Goal: Task Accomplishment & Management: Manage account settings

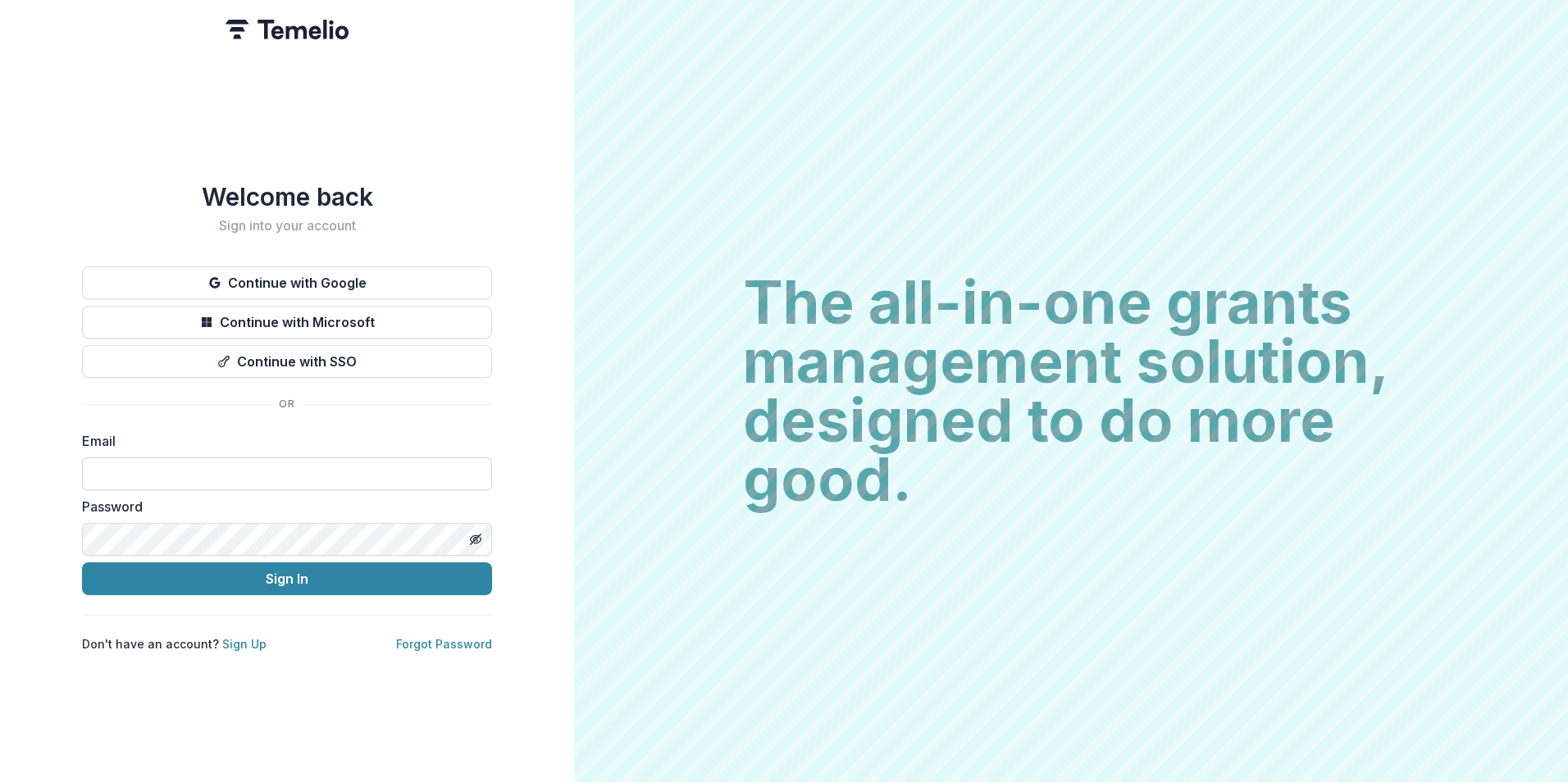
click at [268, 460] on input at bounding box center [287, 474] width 410 height 33
type input "**********"
click at [82, 563] on button "Sign In" at bounding box center [287, 579] width 410 height 33
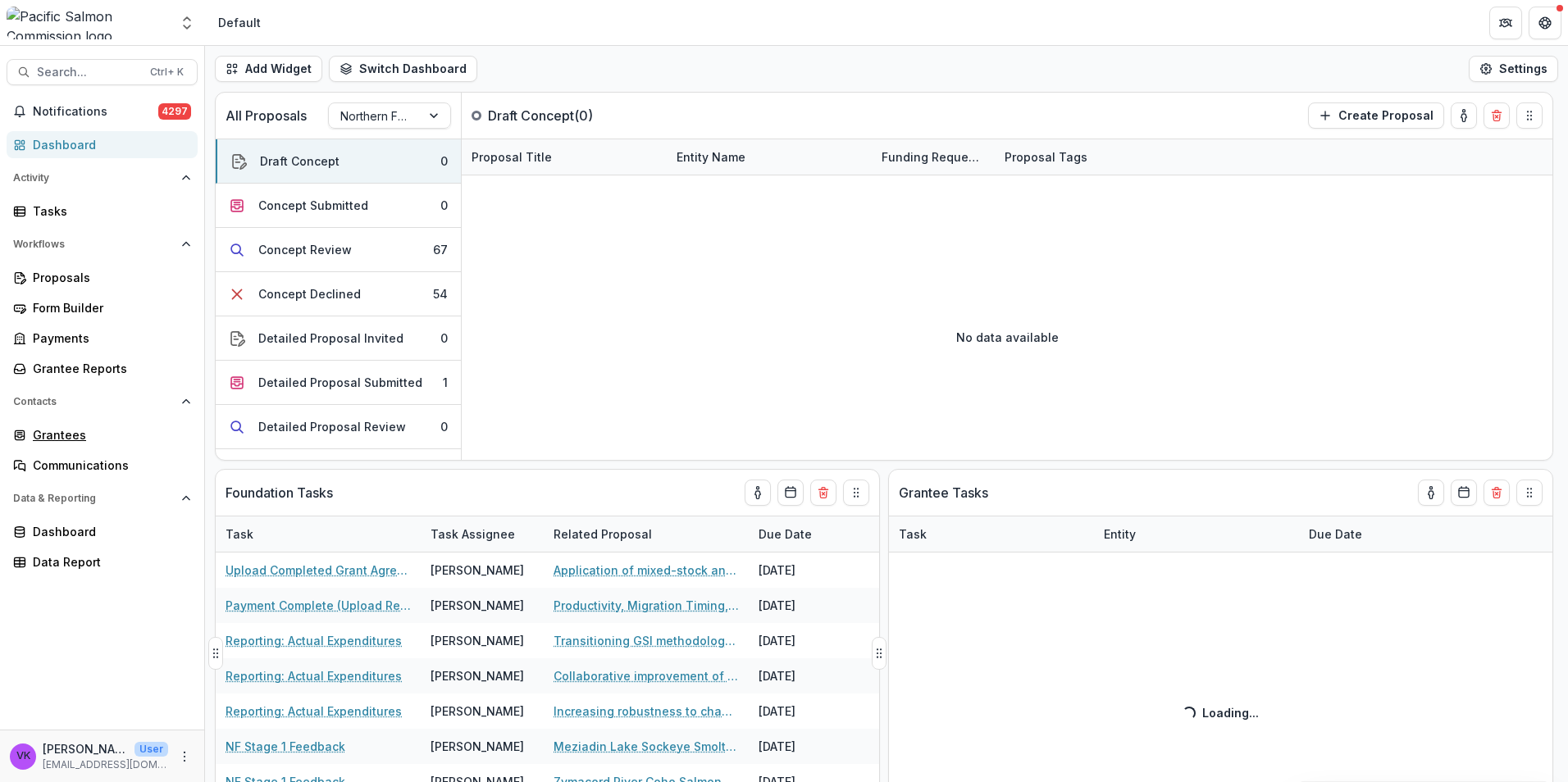
drag, startPoint x: 71, startPoint y: 434, endPoint x: 688, endPoint y: 479, distance: 618.6
click at [71, 434] on div "Grantees" at bounding box center [108, 435] width 151 height 17
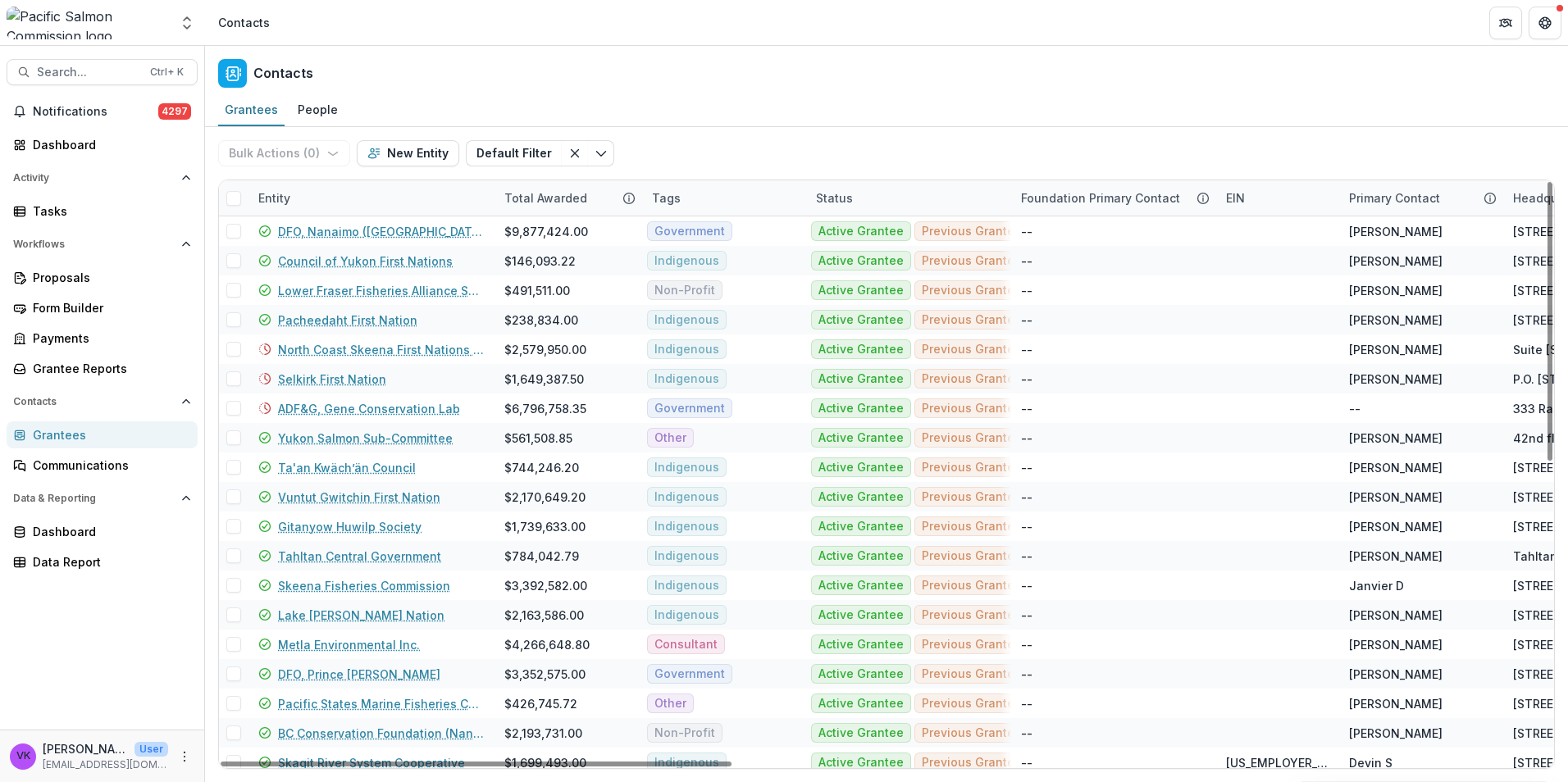
click at [327, 191] on div "Entity" at bounding box center [371, 198] width 246 height 36
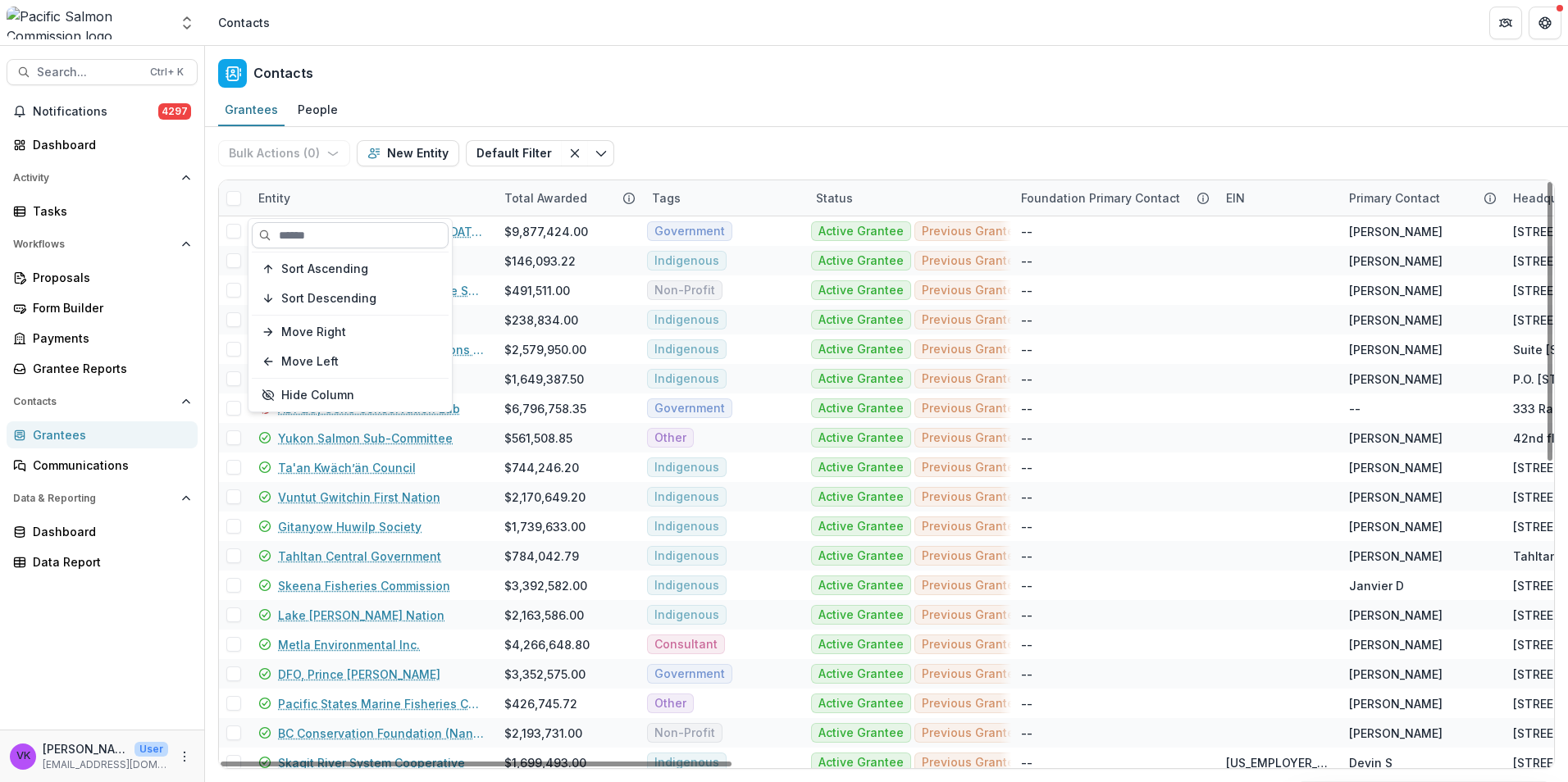
click at [353, 241] on input at bounding box center [350, 235] width 196 height 26
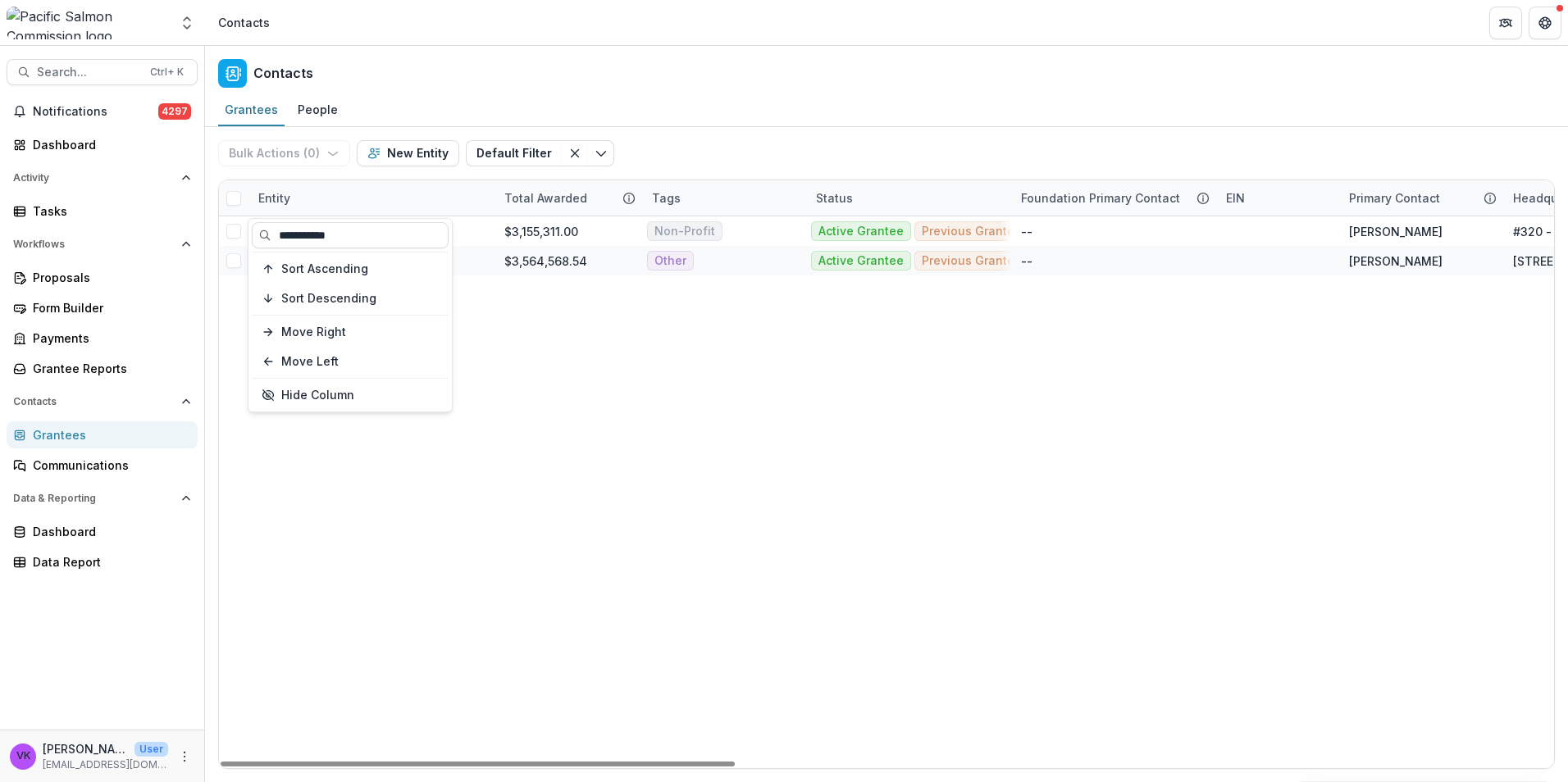
type input "**********"
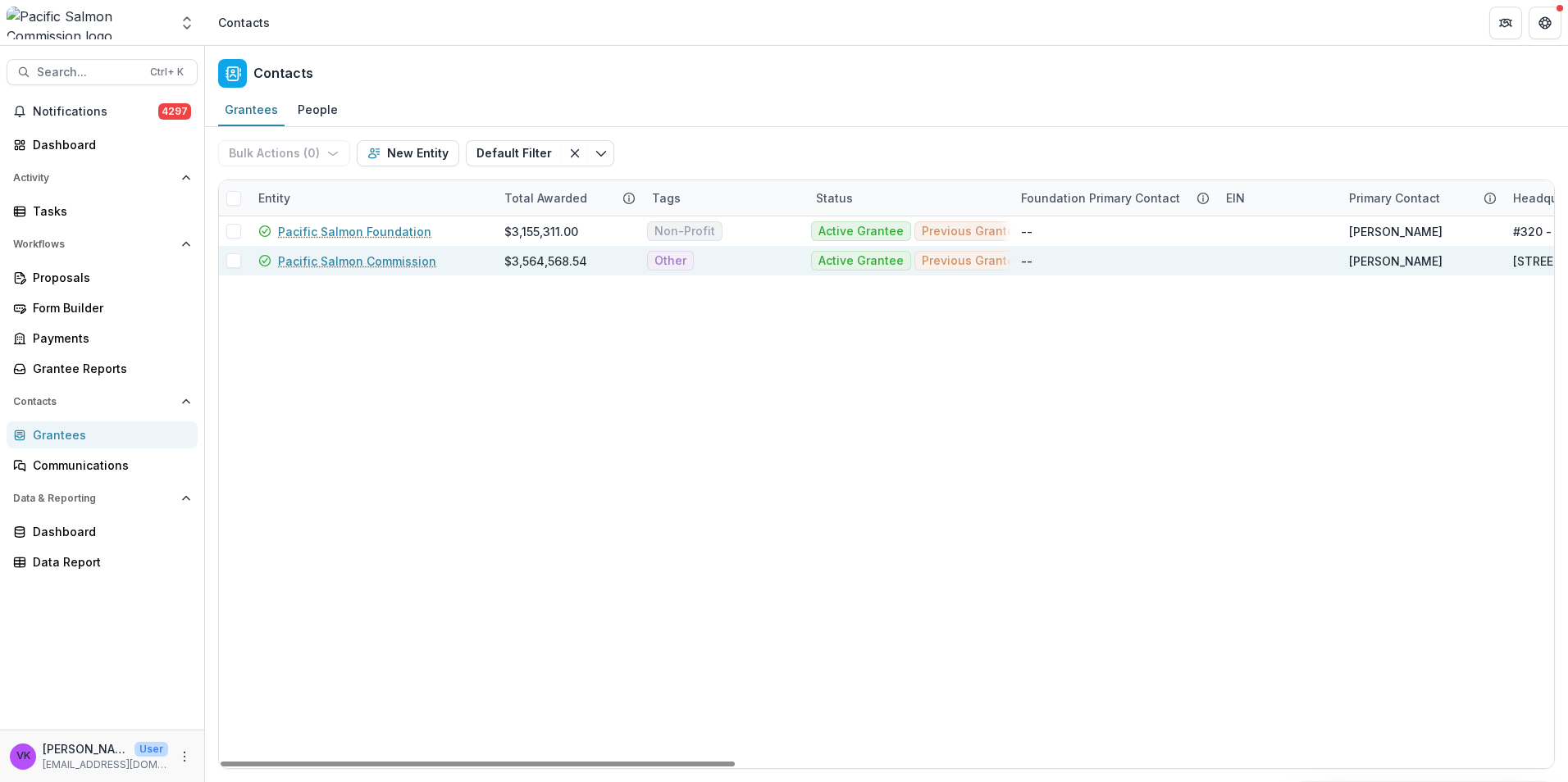
click at [378, 266] on link "Pacific Salmon Commission" at bounding box center [357, 261] width 158 height 17
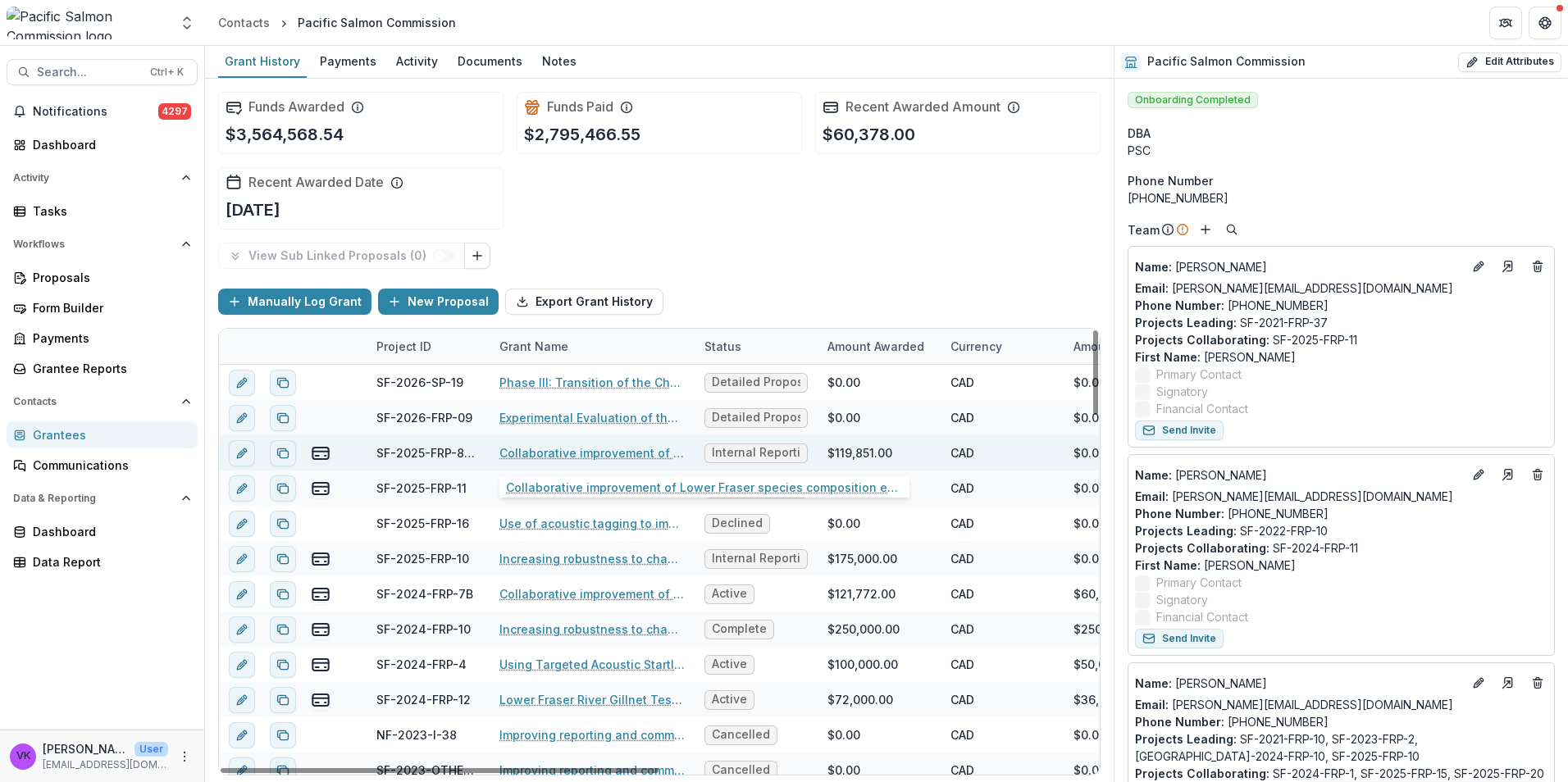
click at [529, 453] on link "Collaborative improvement of Lower Fraser species composition estimates: develo…" at bounding box center [591, 453] width 185 height 17
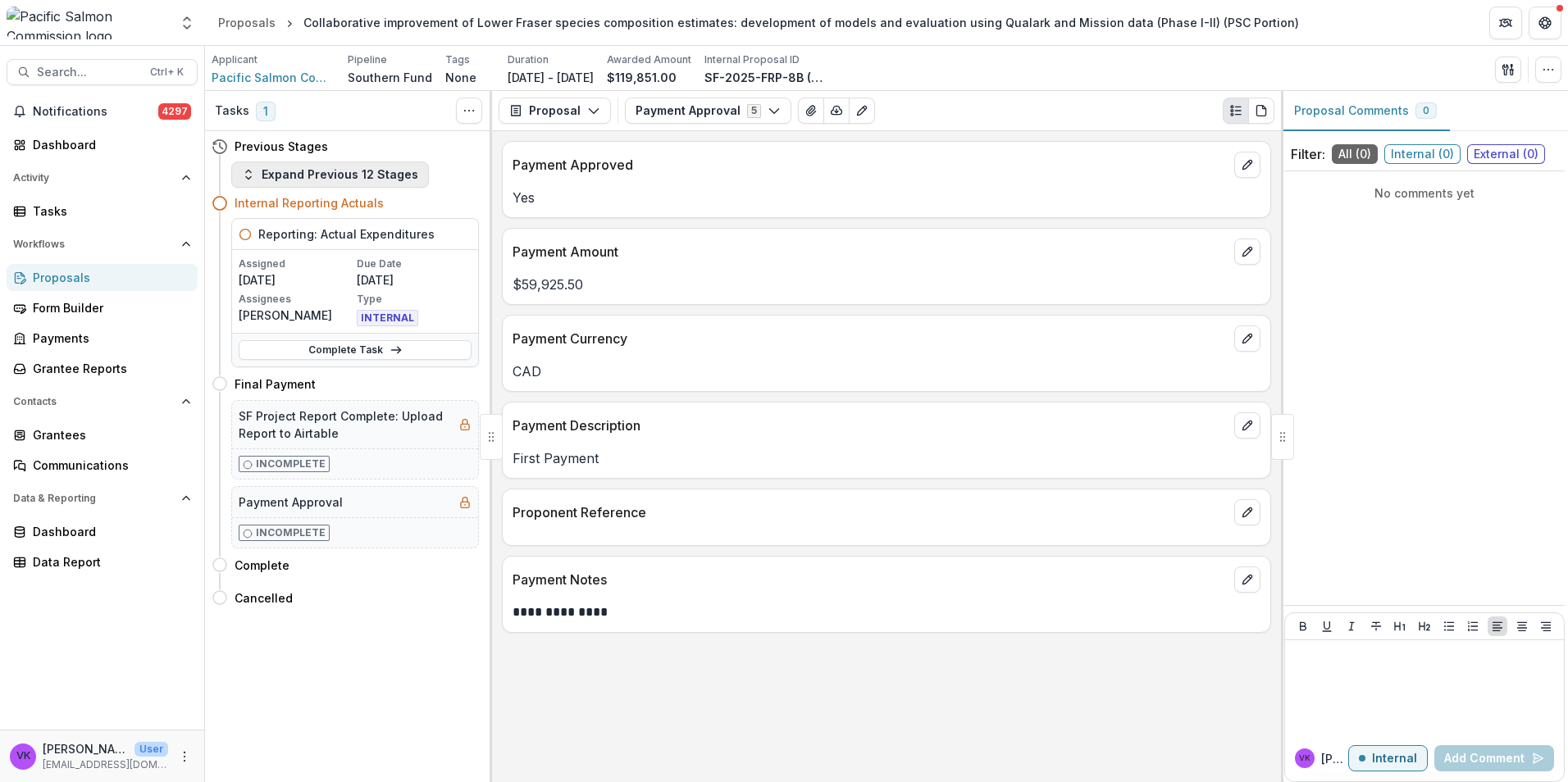
click at [258, 174] on button "Expand Previous 12 Stages" at bounding box center [330, 175] width 197 height 26
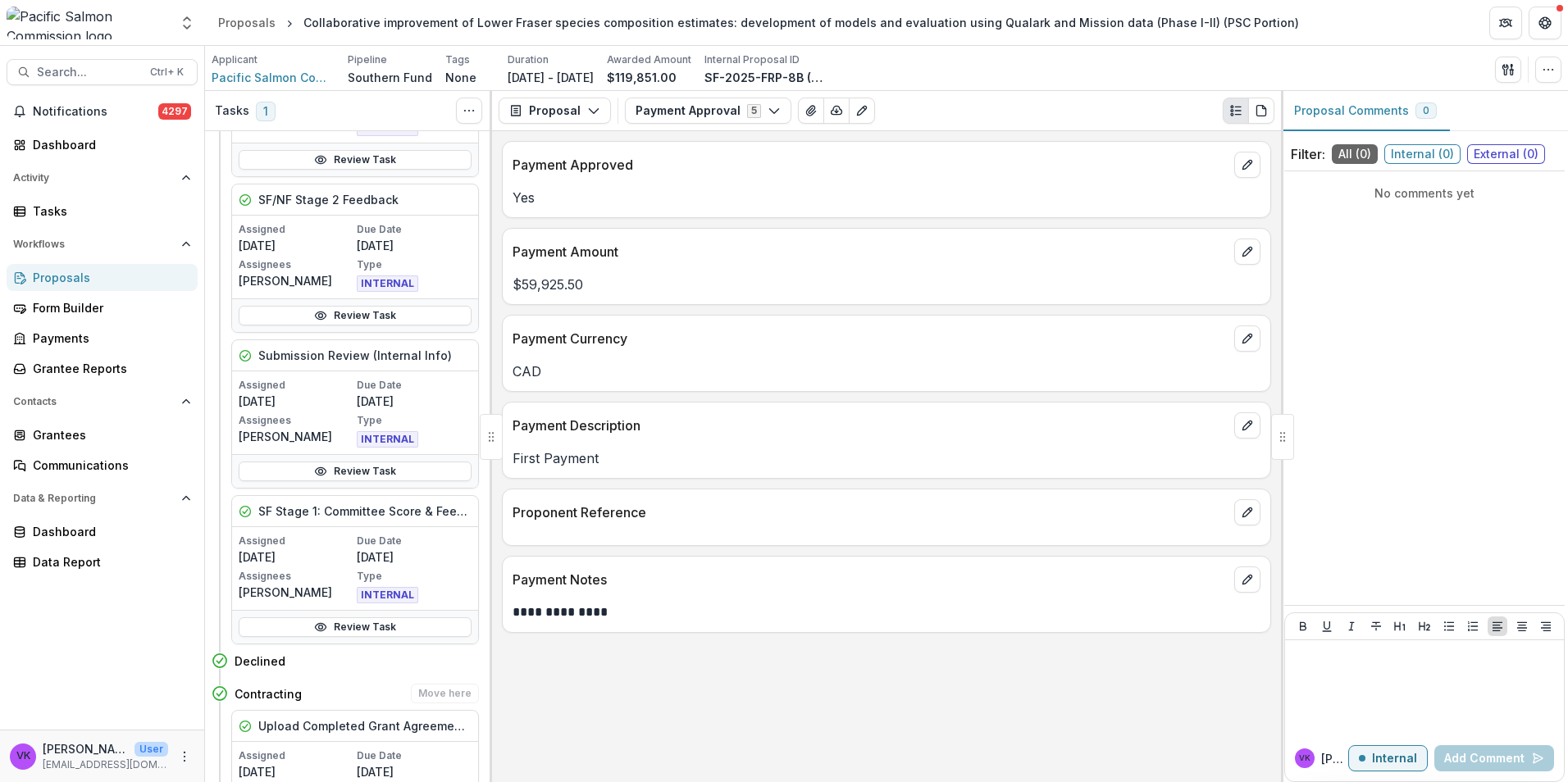
scroll to position [984, 0]
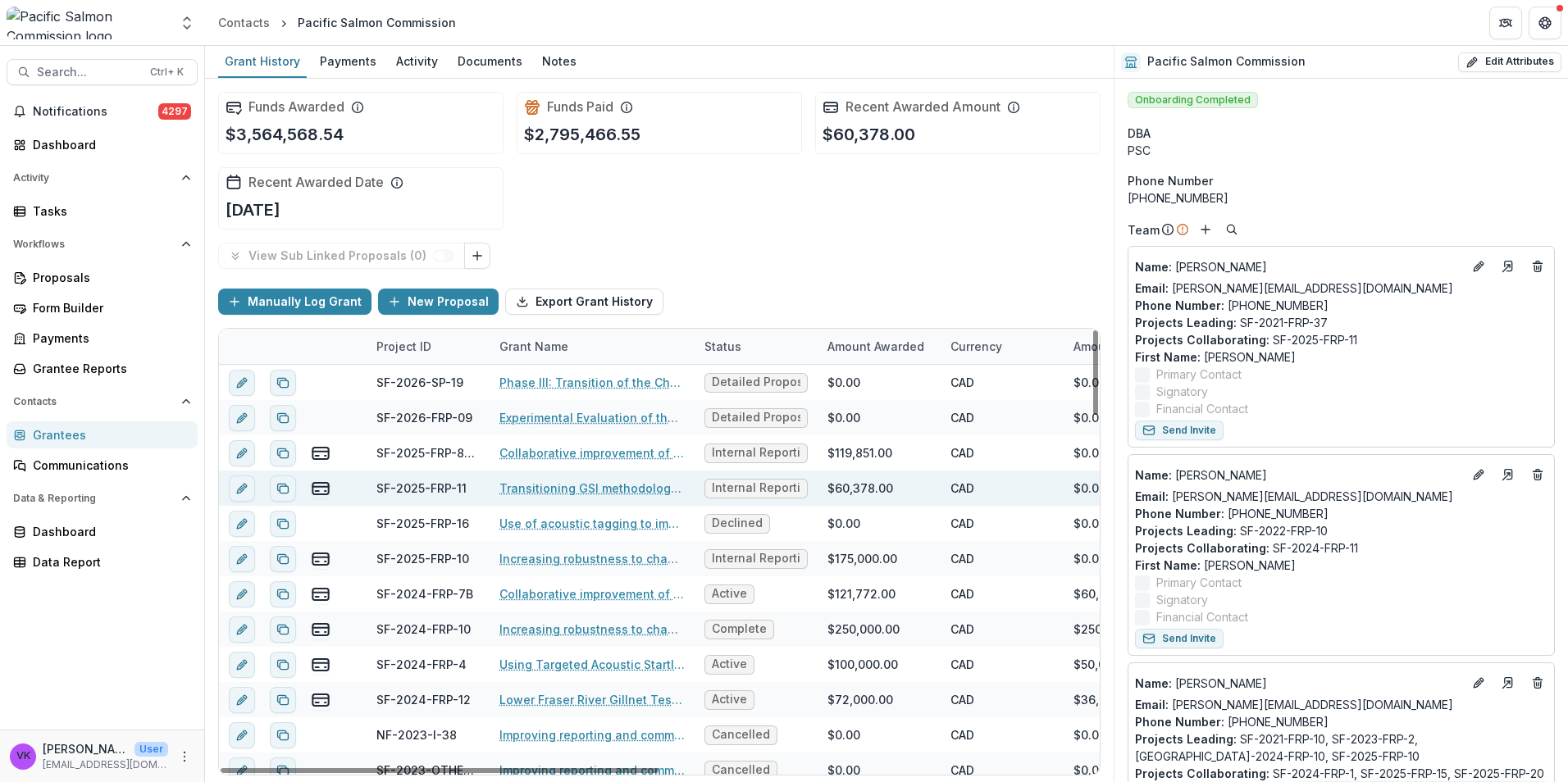
click at [606, 486] on link "Transitioning GSI methodology for Fraser pink salmon" at bounding box center [591, 488] width 185 height 17
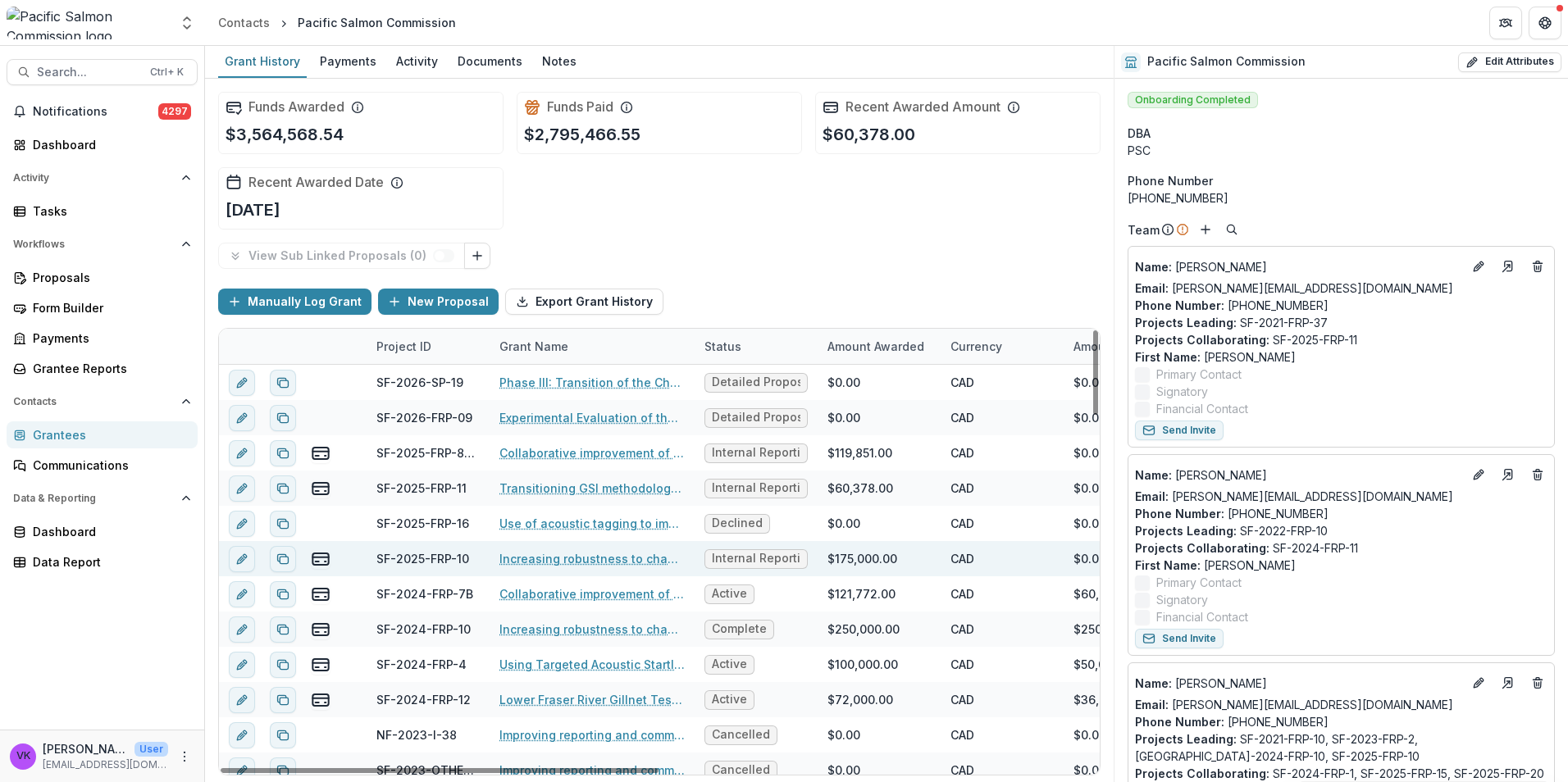
click at [604, 553] on link "Increasing robustness to changing river conditions at the Mission Hydroacoustic…" at bounding box center [591, 559] width 185 height 17
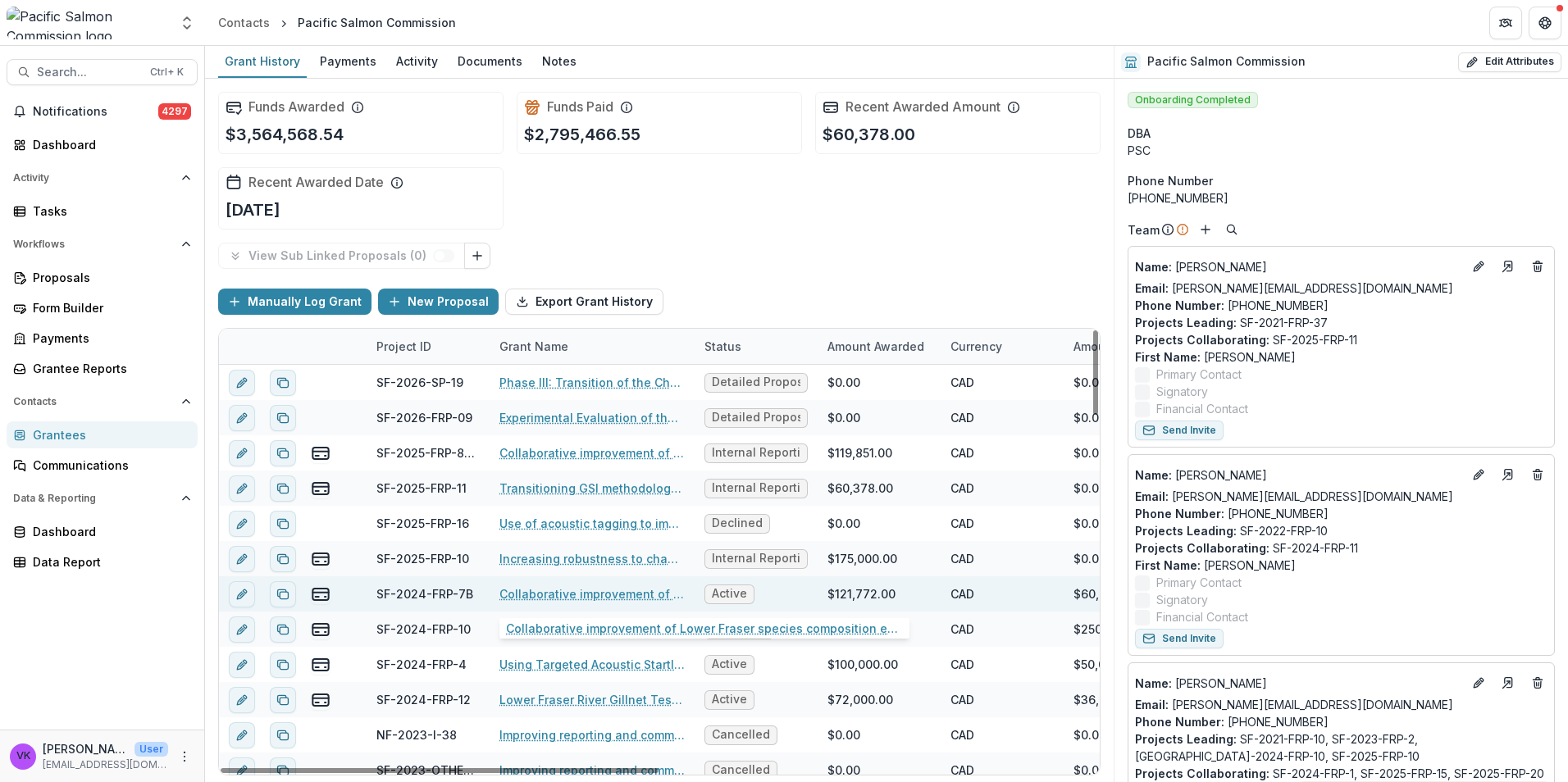
click at [591, 595] on link "Collaborative improvement of Lower Fraser species composition estimates: develo…" at bounding box center [591, 594] width 185 height 17
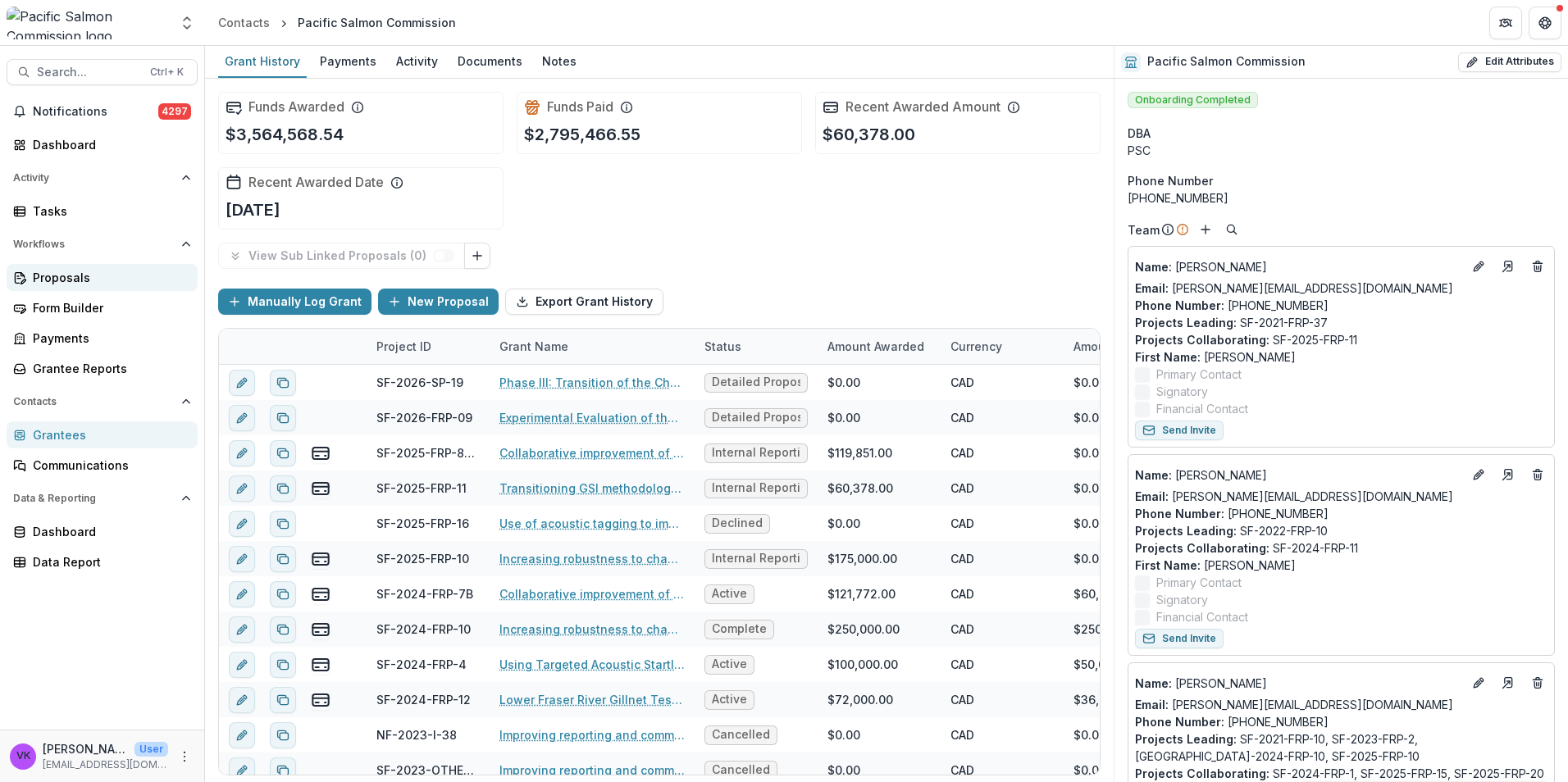
click at [68, 281] on div "Proposals" at bounding box center [108, 277] width 151 height 17
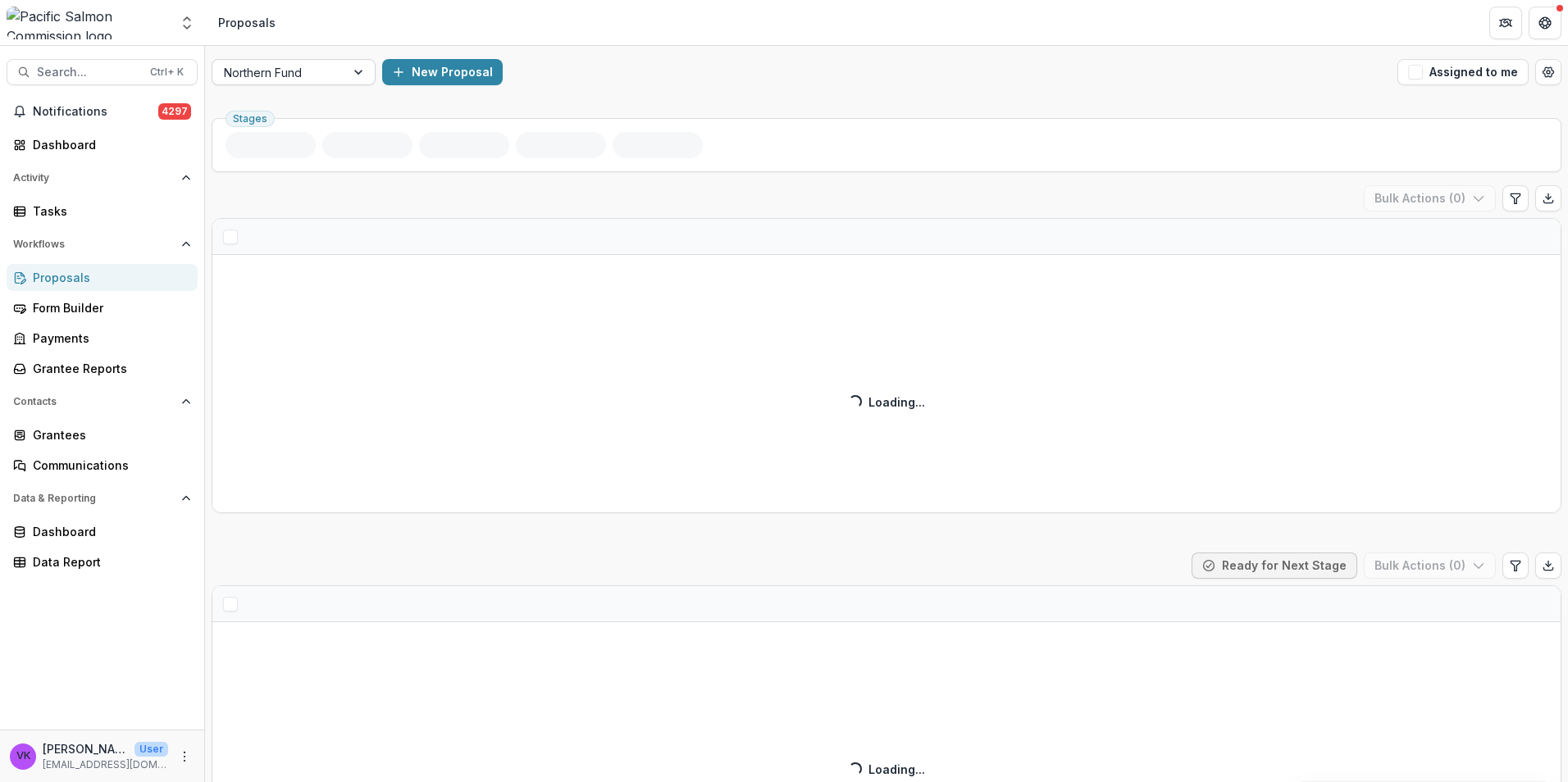
click at [357, 73] on div at bounding box center [359, 72] width 29 height 24
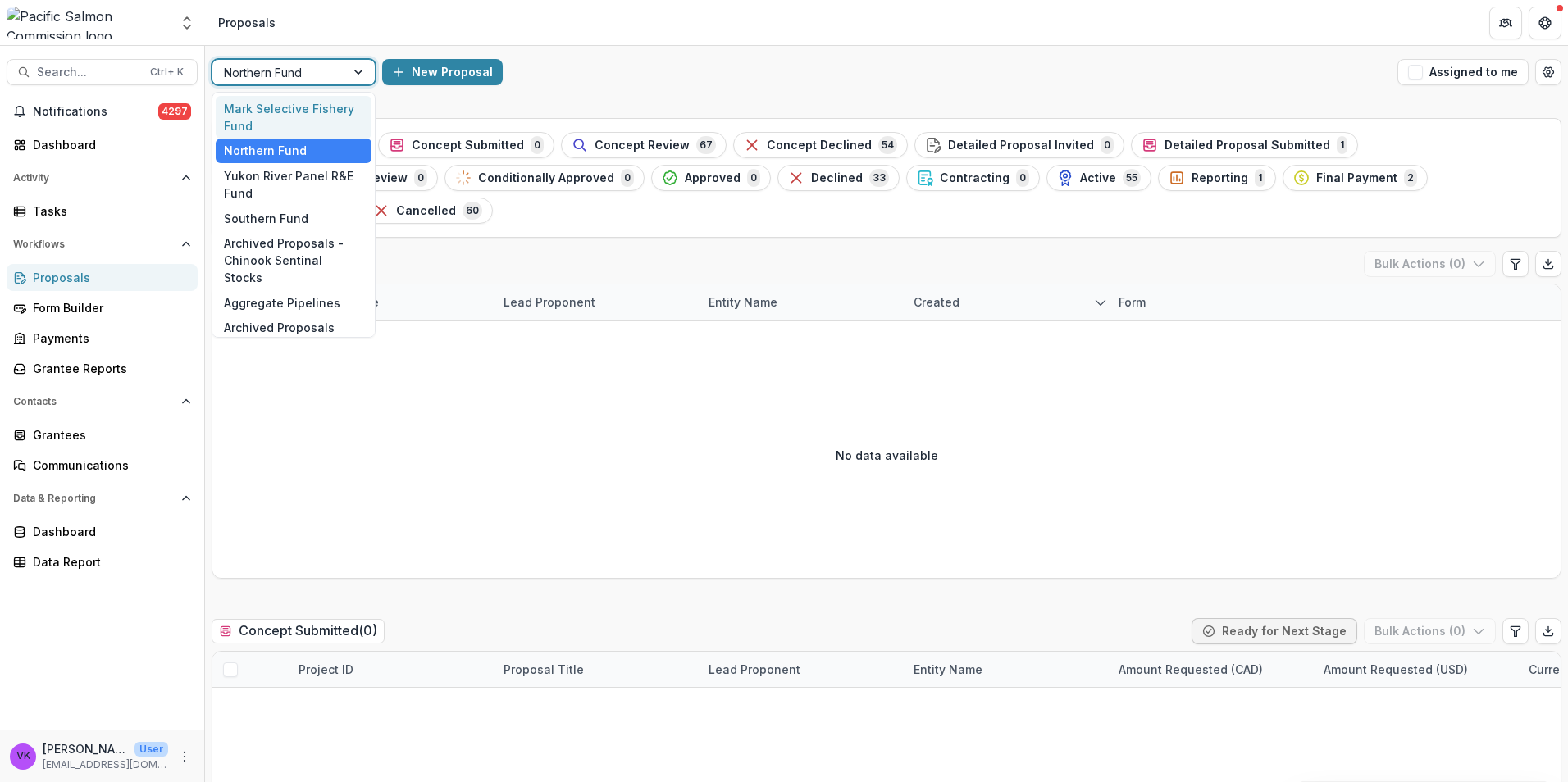
click at [356, 74] on div at bounding box center [359, 72] width 29 height 24
click at [355, 70] on div at bounding box center [359, 72] width 29 height 24
click at [280, 215] on div "Southern Fund" at bounding box center [293, 218] width 156 height 25
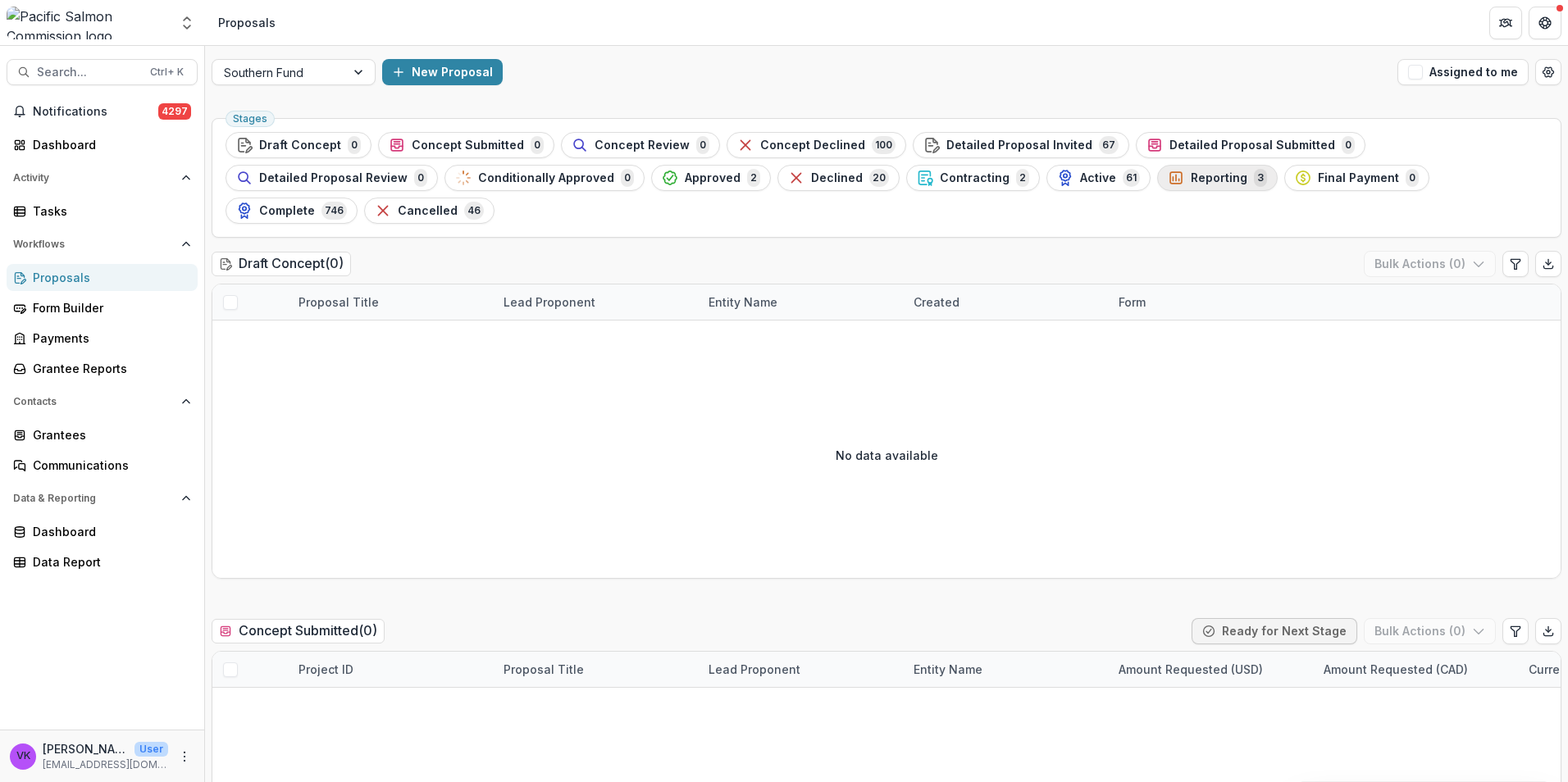
click at [1191, 174] on span "Reporting" at bounding box center [1219, 178] width 56 height 14
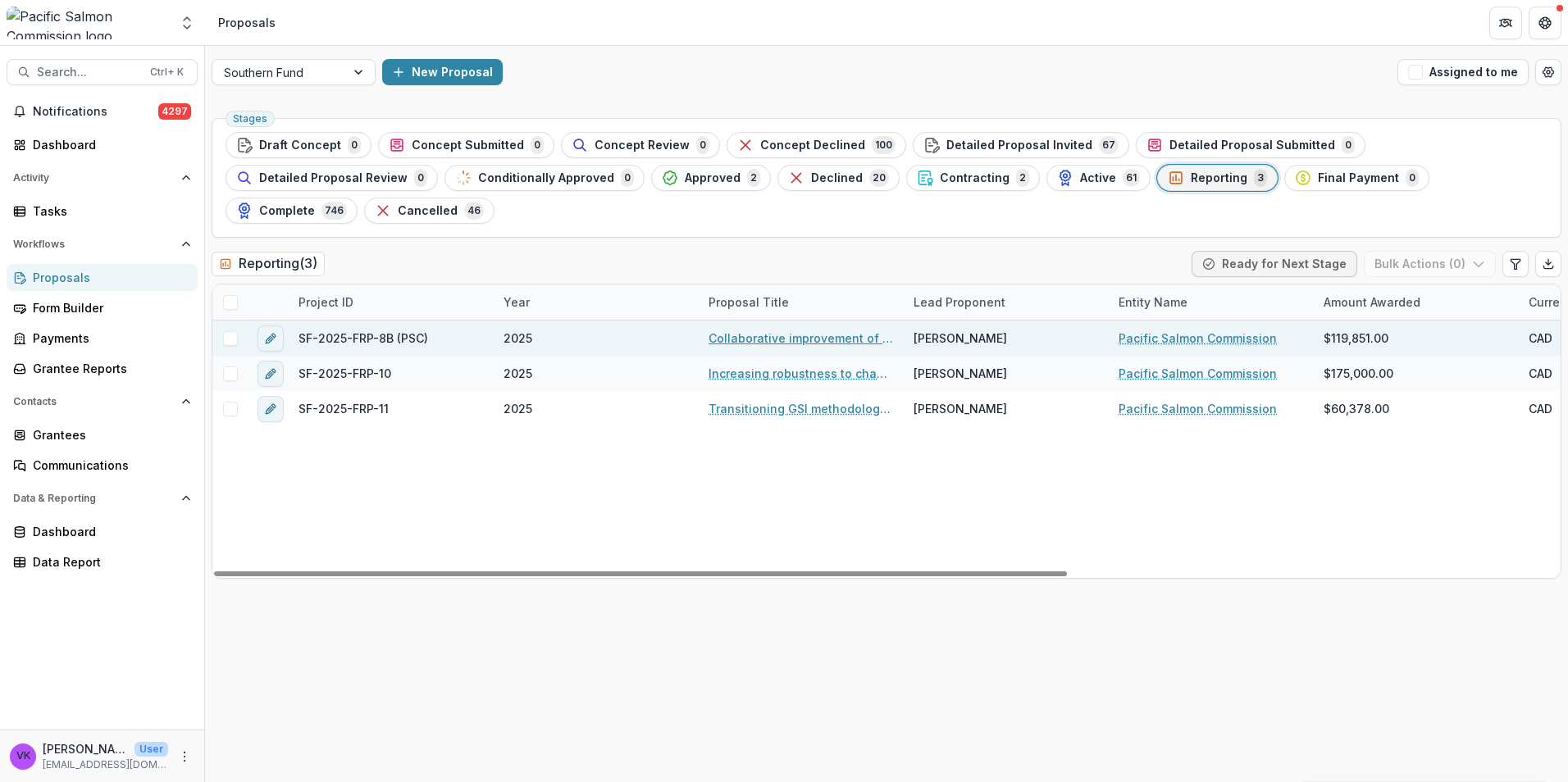
drag, startPoint x: 740, startPoint y: 308, endPoint x: 770, endPoint y: 316, distance: 31.0
click at [739, 330] on link "Collaborative improvement of Lower Fraser species composition estimates: develo…" at bounding box center [801, 338] width 185 height 17
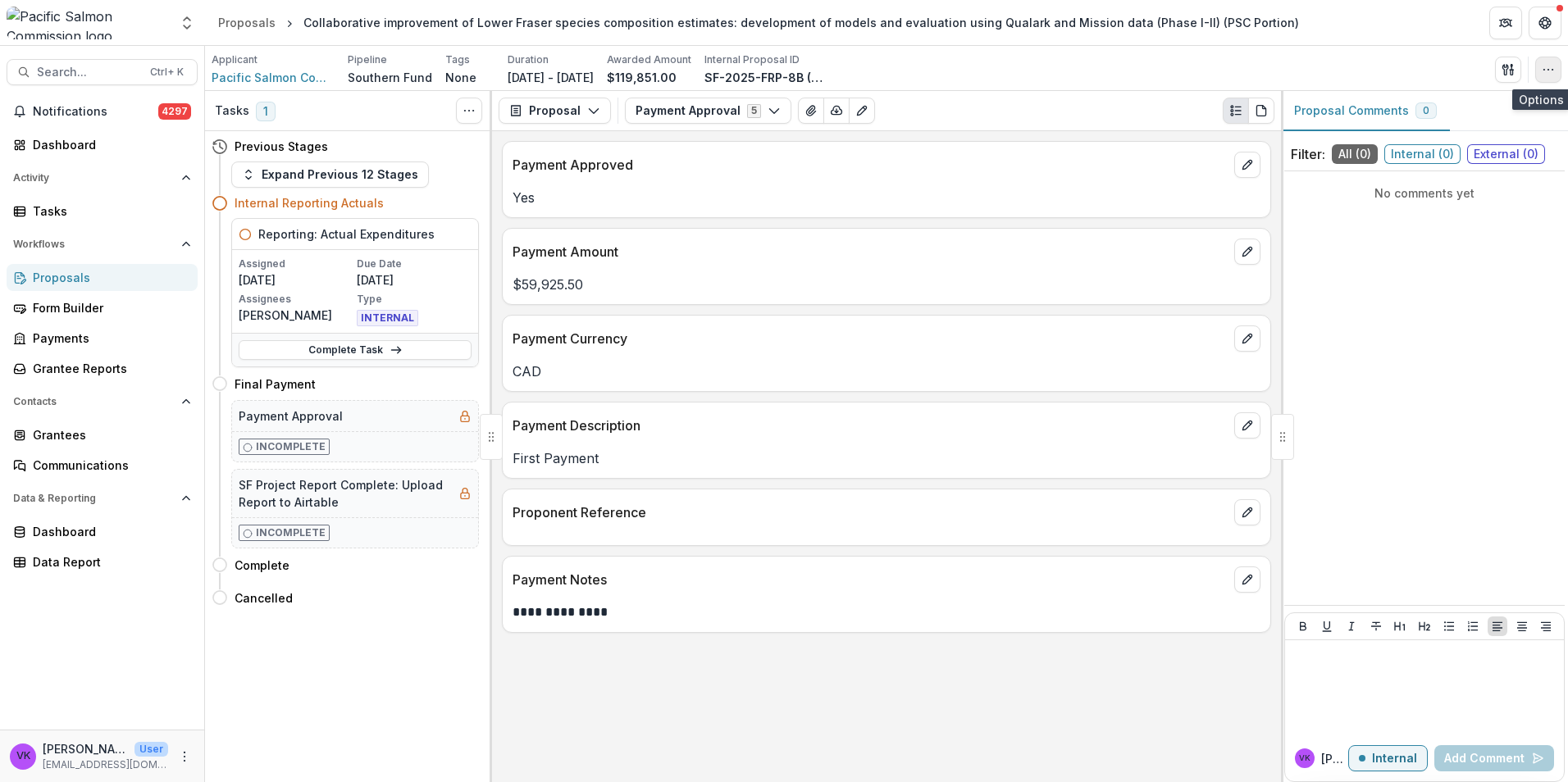
click at [1548, 71] on icon "button" at bounding box center [1548, 70] width 13 height 13
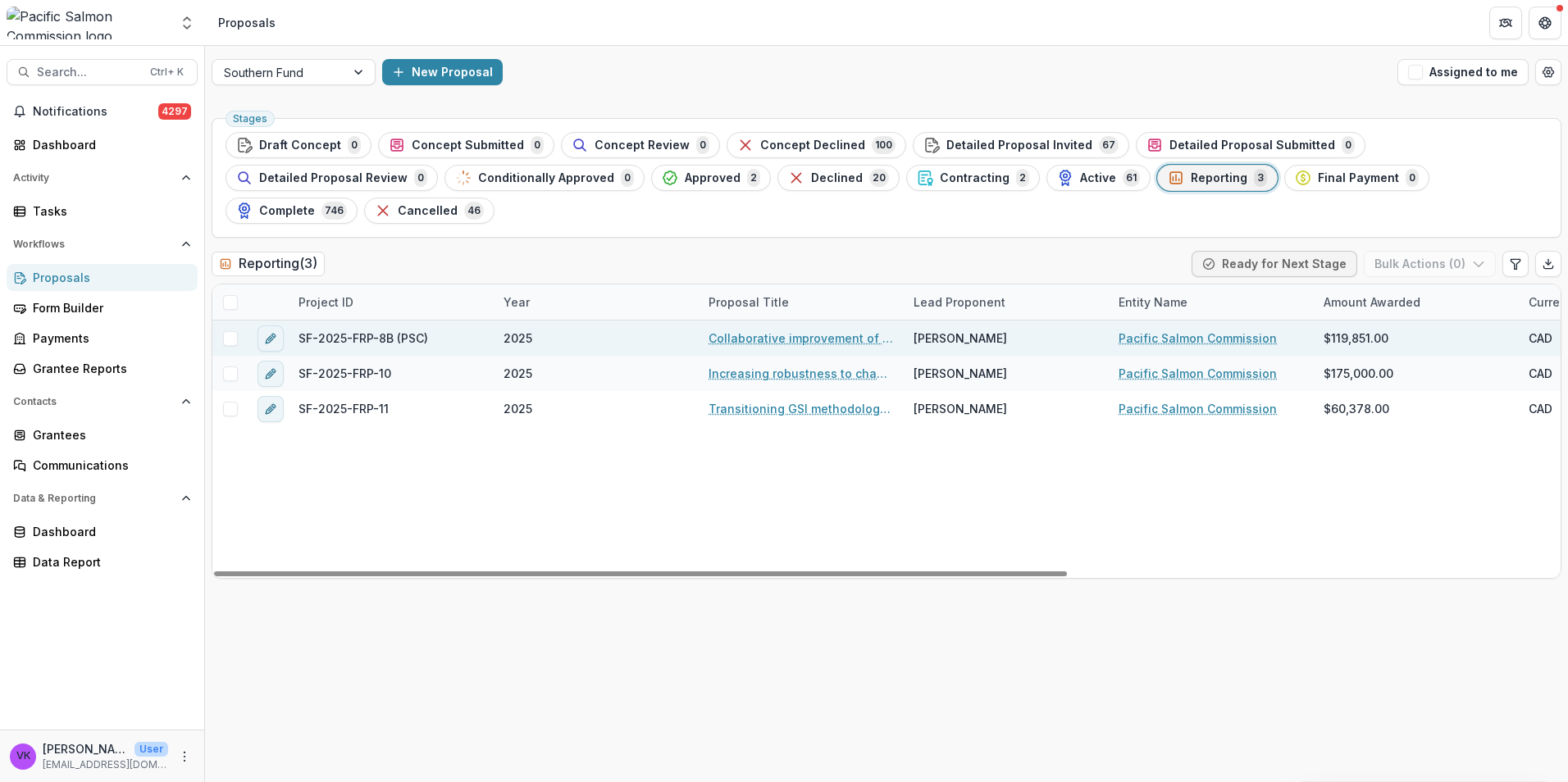
click at [229, 332] on span at bounding box center [230, 339] width 15 height 15
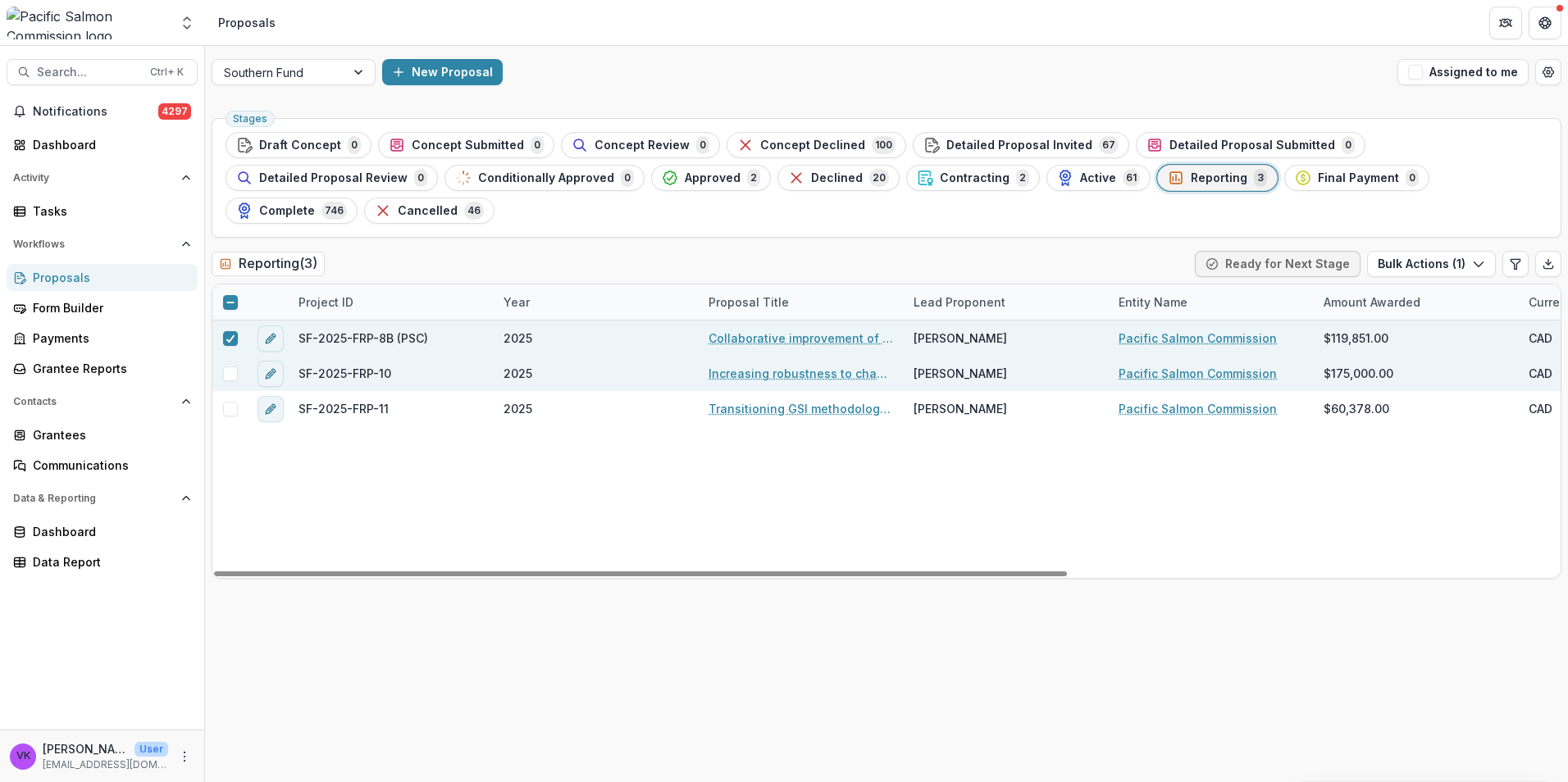
click at [227, 367] on span at bounding box center [230, 374] width 15 height 15
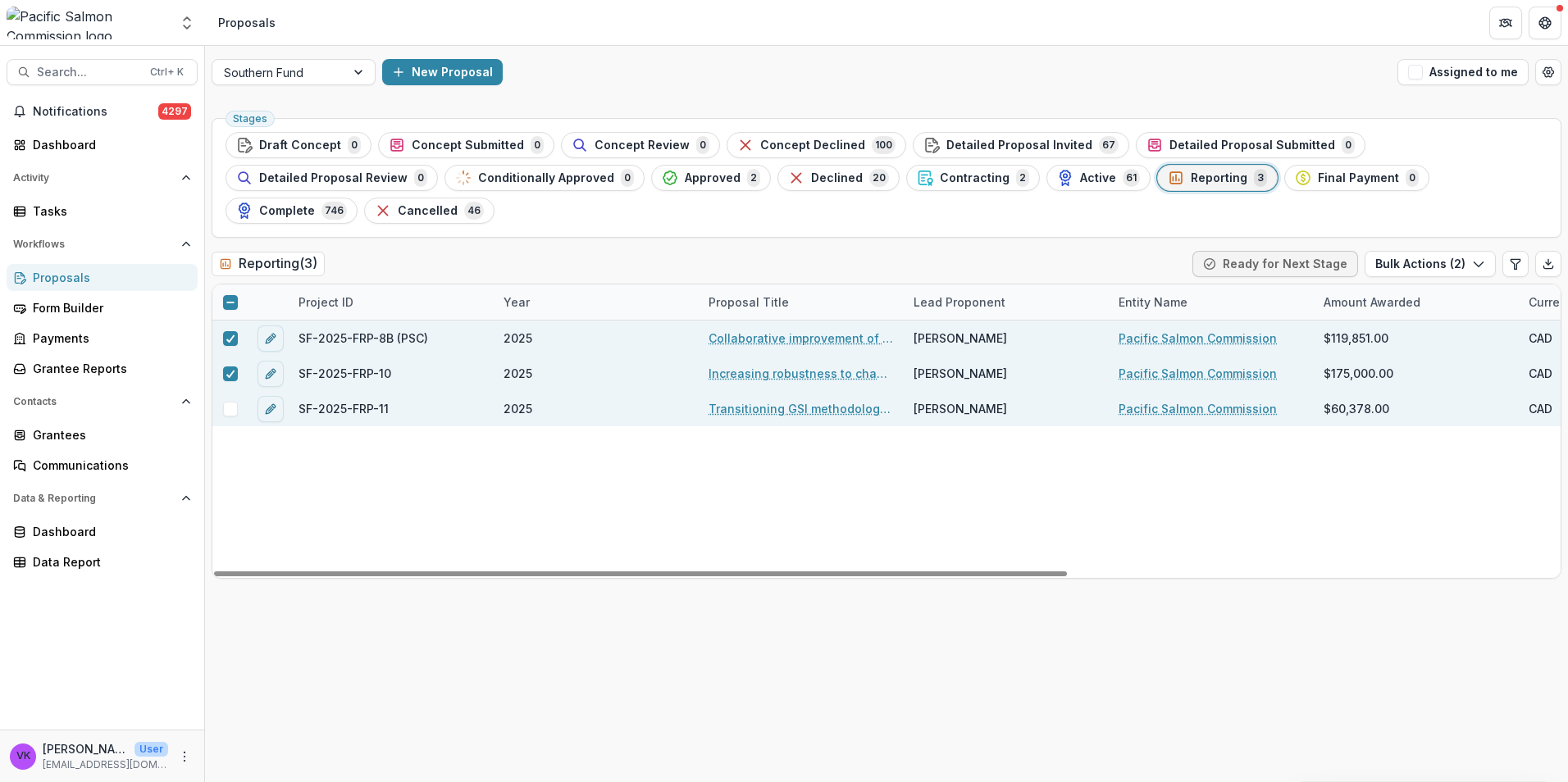
click at [229, 402] on span at bounding box center [230, 410] width 15 height 15
click at [1483, 258] on icon "button" at bounding box center [1479, 264] width 13 height 13
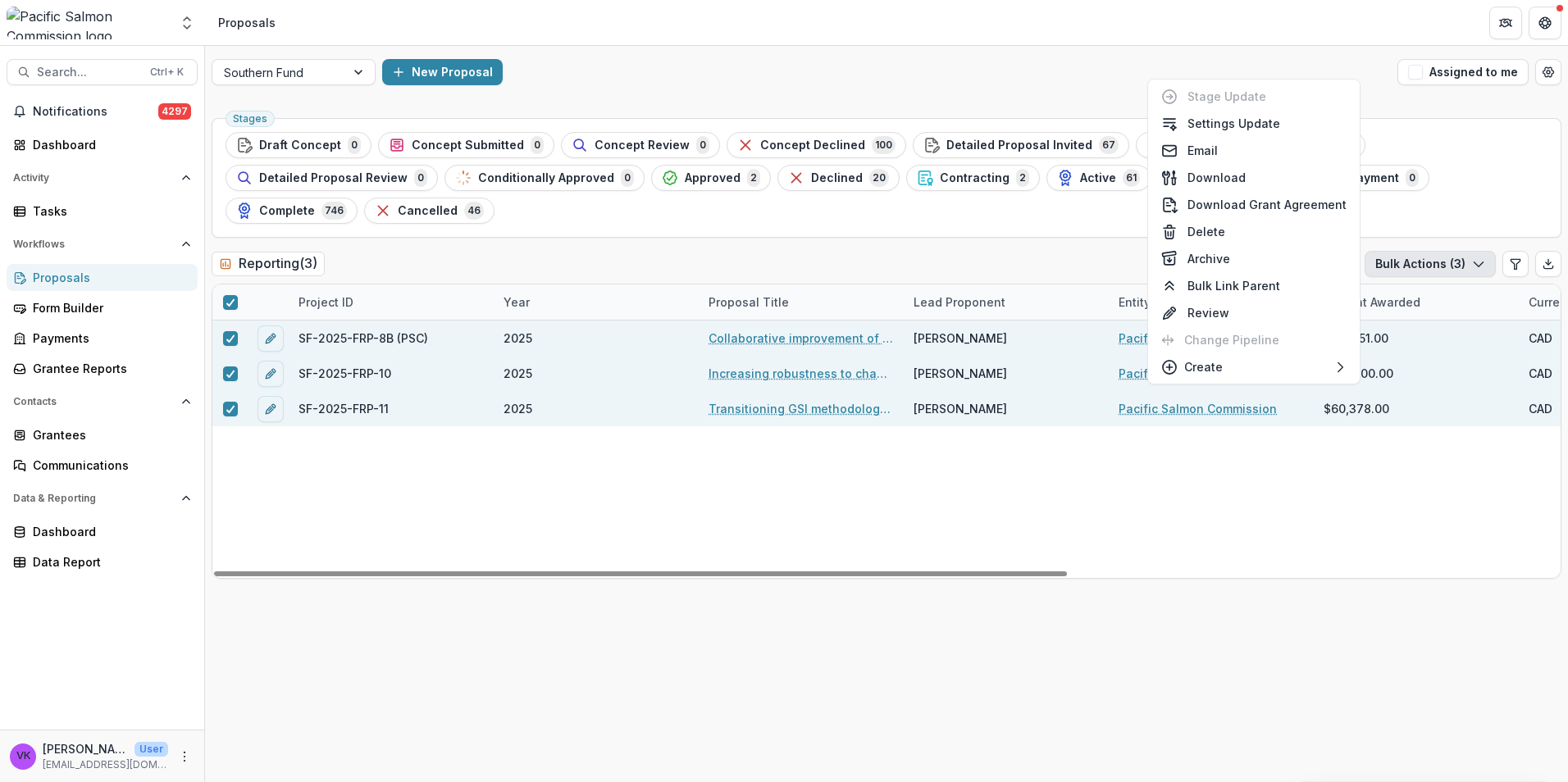
click at [1336, 480] on div "SF-2025-FRP-8B (PSC) 2025 Collaborative improvement of Lower Fraser species com…" at bounding box center [1276, 449] width 2127 height 258
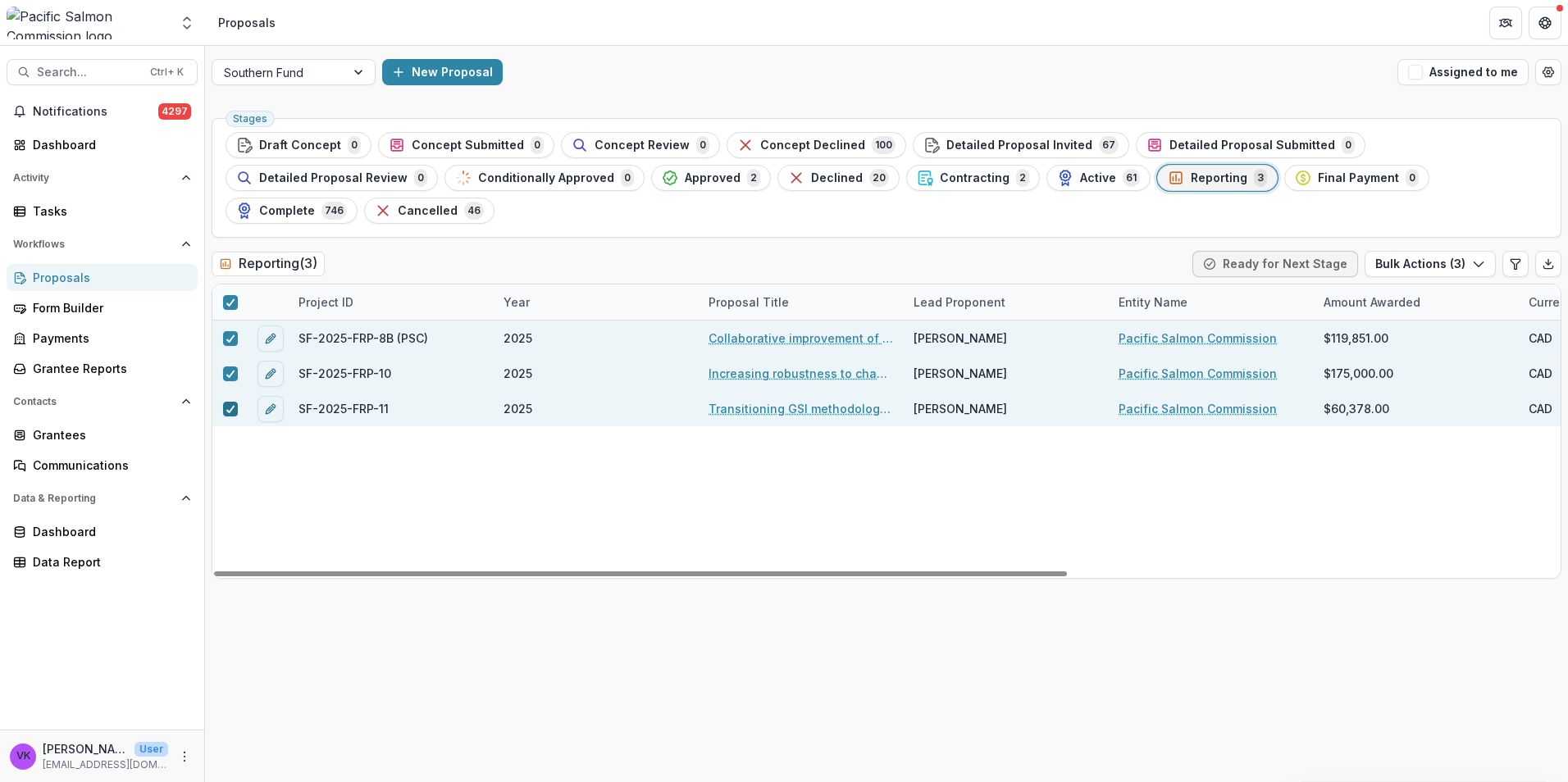
click at [237, 402] on span at bounding box center [230, 410] width 15 height 15
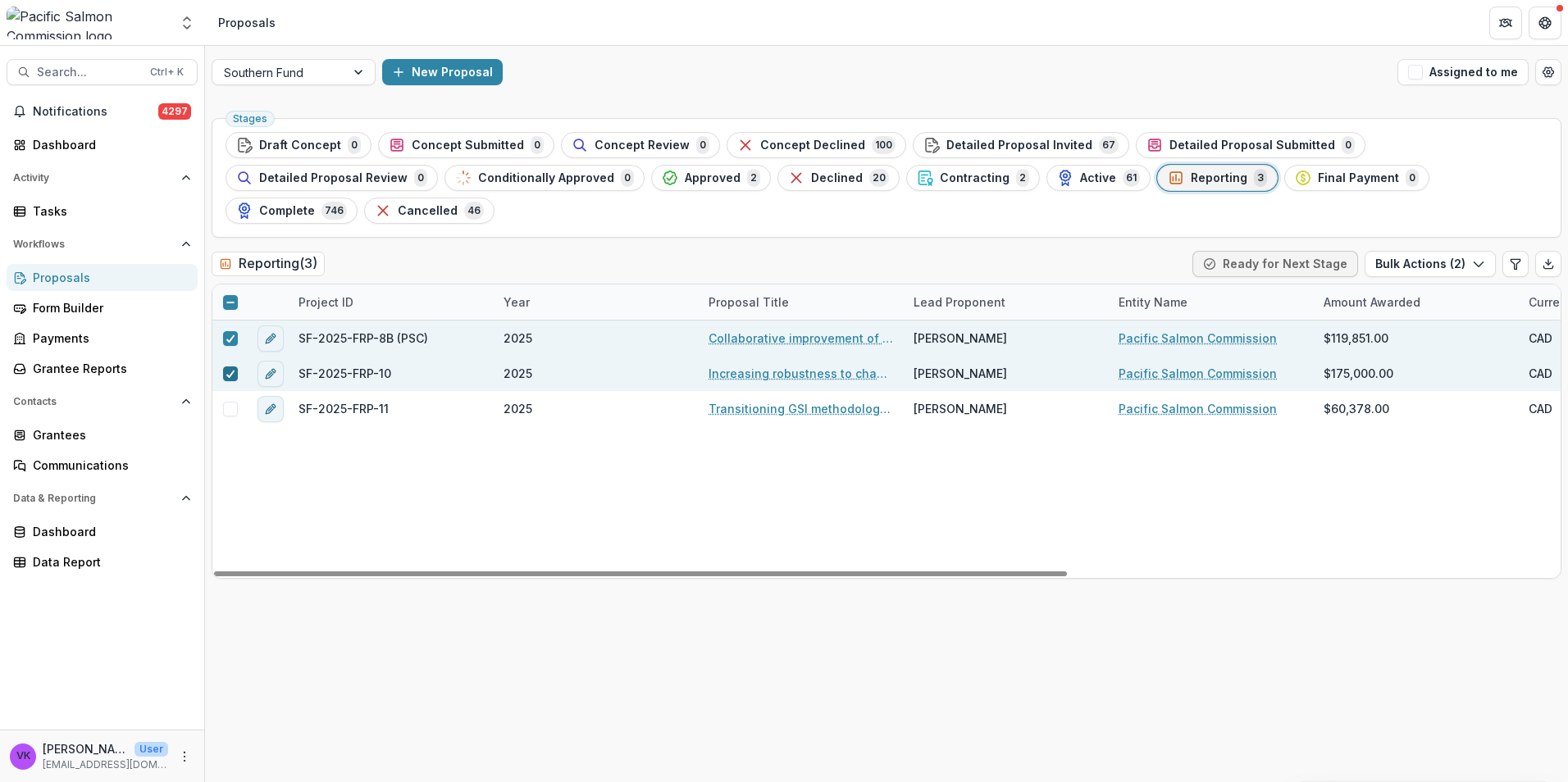
click at [223, 367] on span at bounding box center [230, 374] width 15 height 15
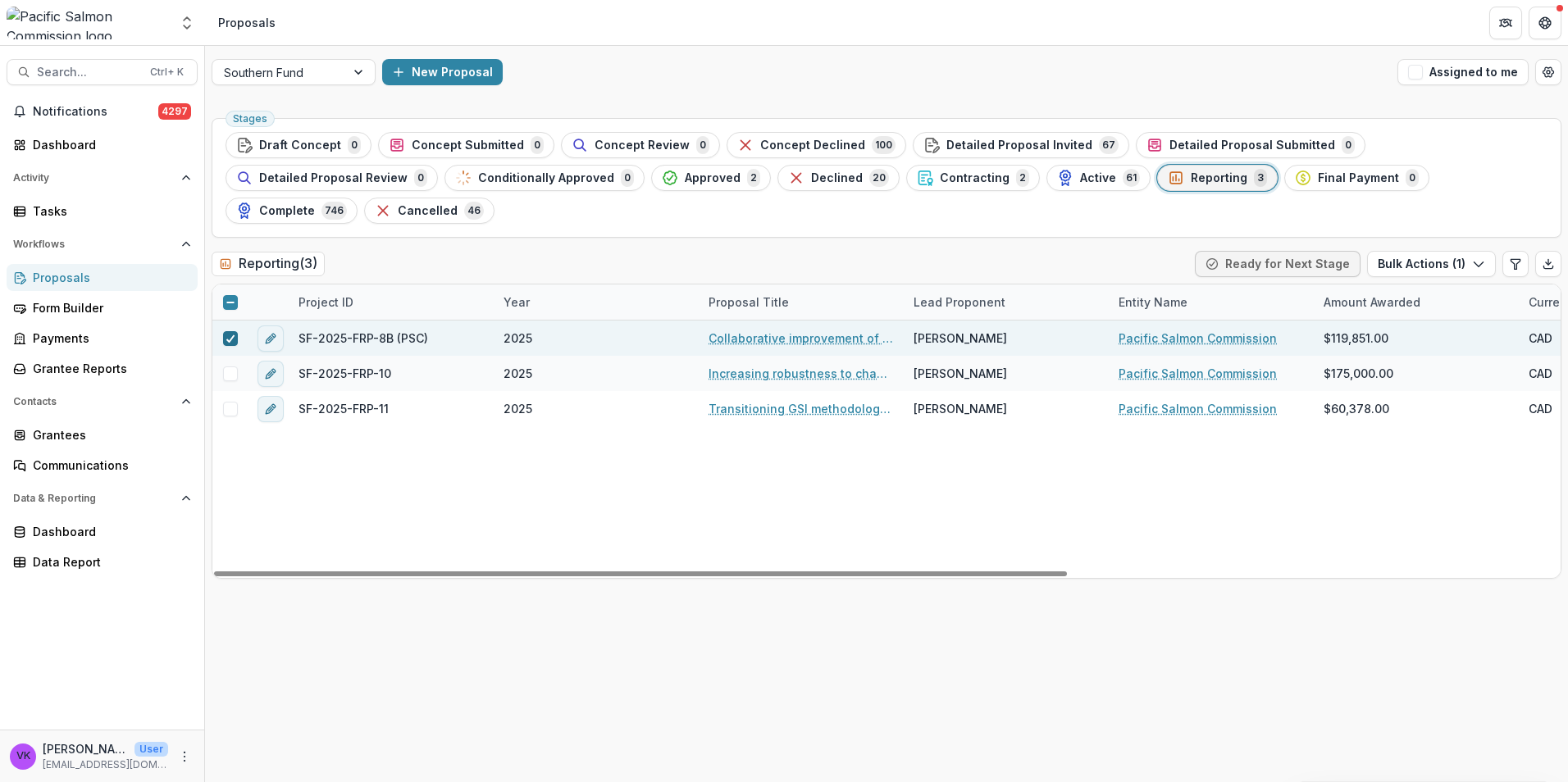
click at [227, 335] on icon at bounding box center [230, 338] width 9 height 8
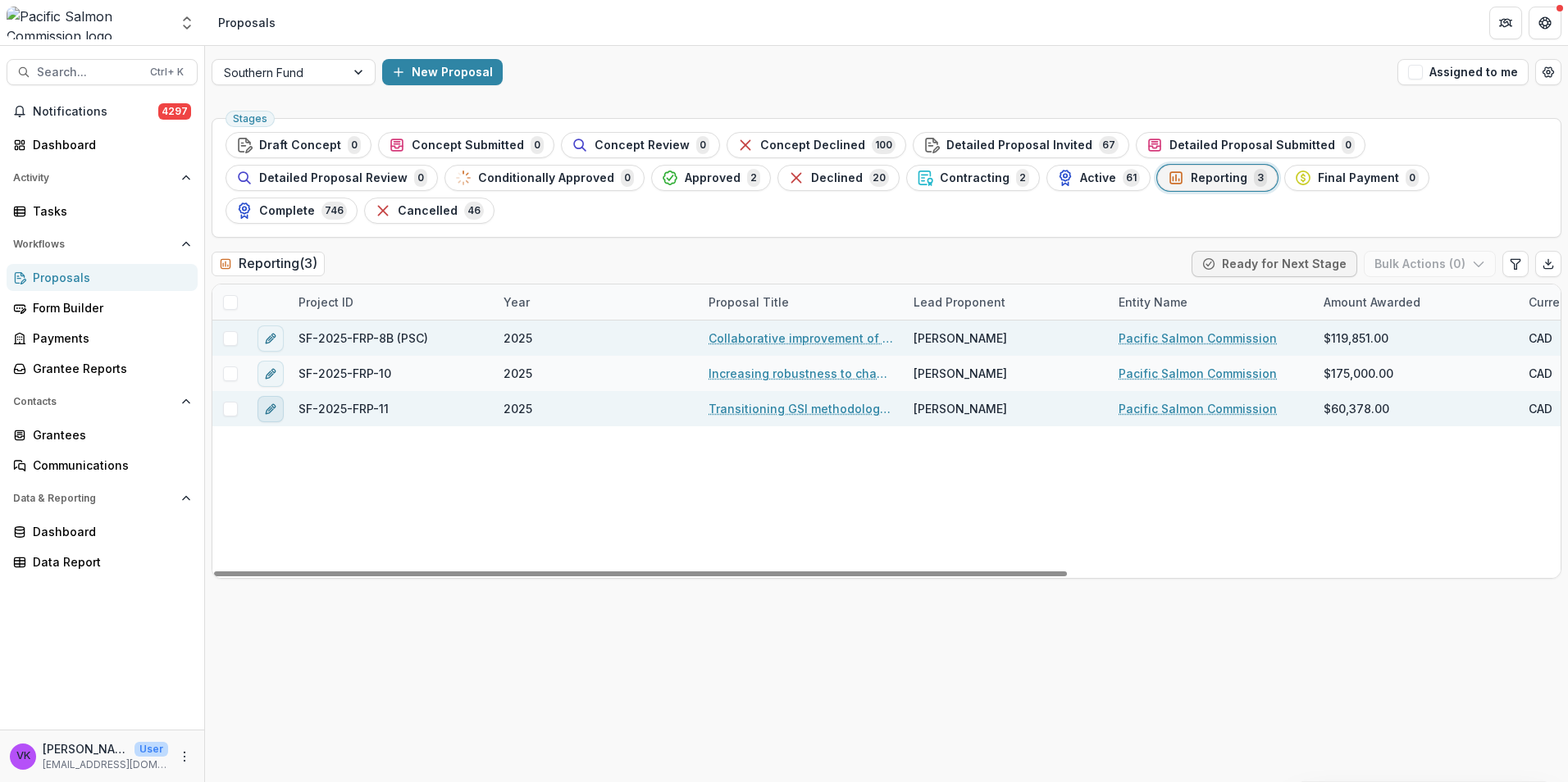
click at [274, 402] on icon "edit" at bounding box center [271, 409] width 13 height 13
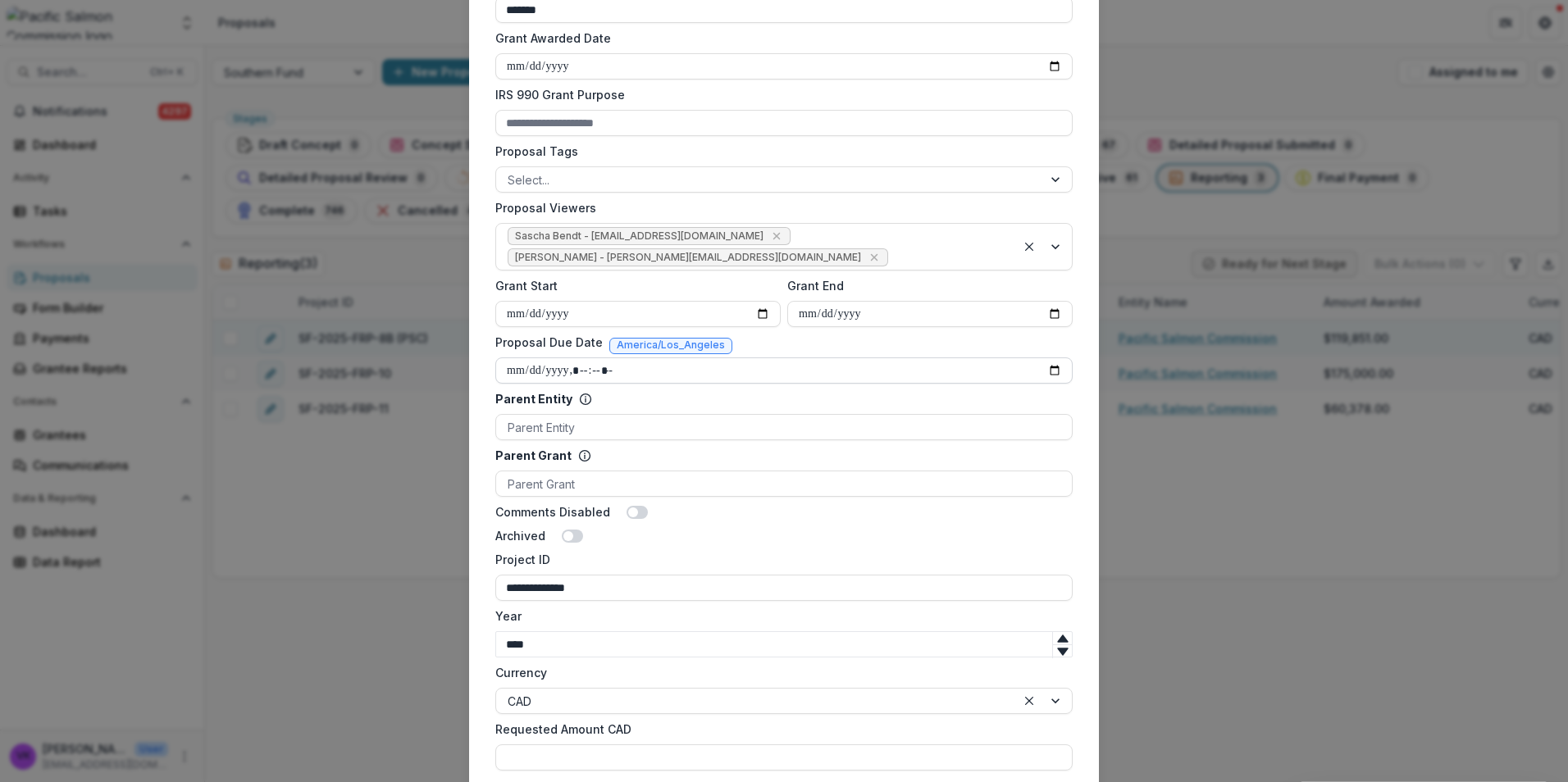
scroll to position [679, 0]
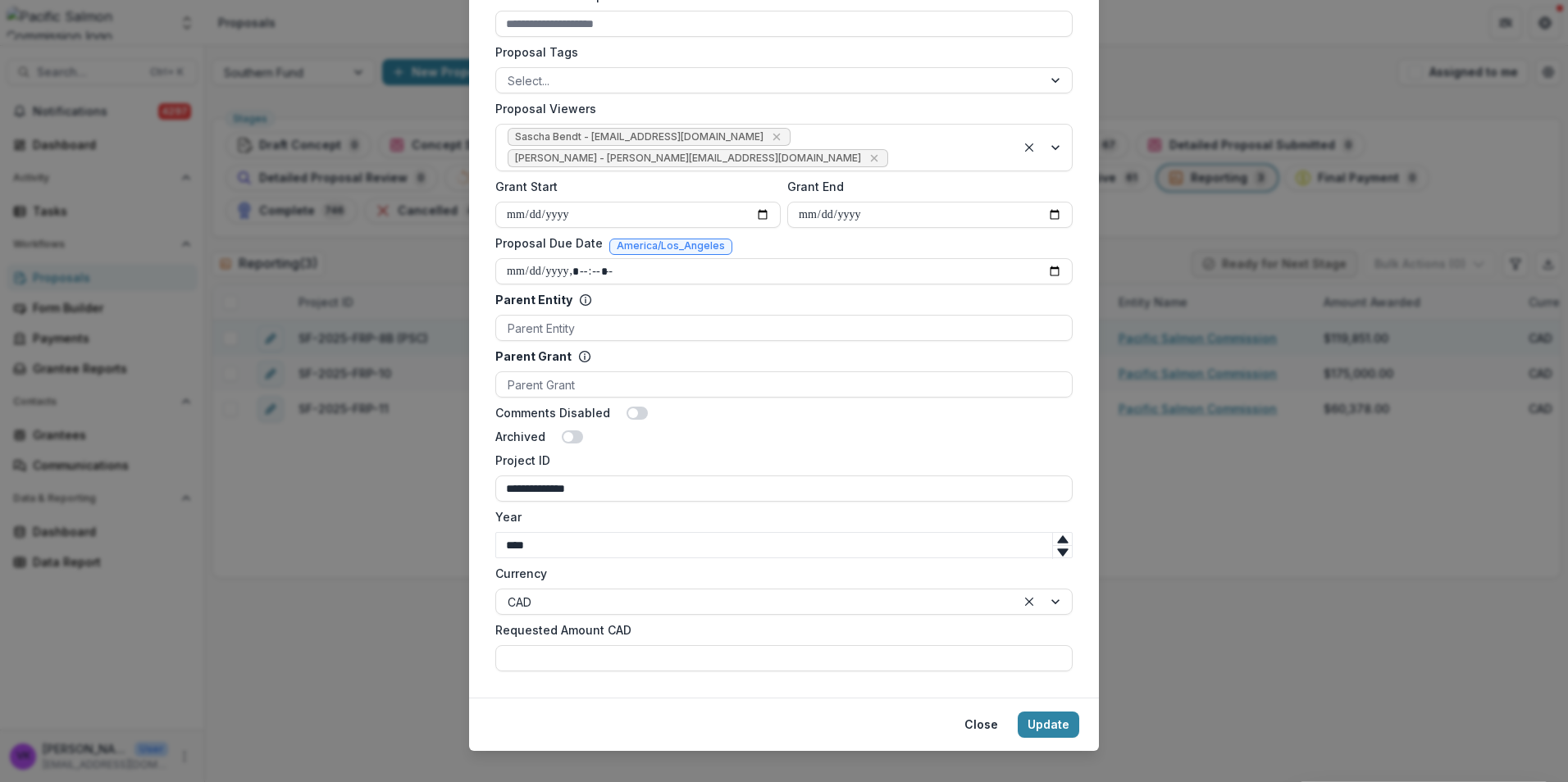
drag, startPoint x: 983, startPoint y: 705, endPoint x: 1157, endPoint y: 691, distance: 174.6
click at [982, 712] on button "Close" at bounding box center [981, 725] width 54 height 26
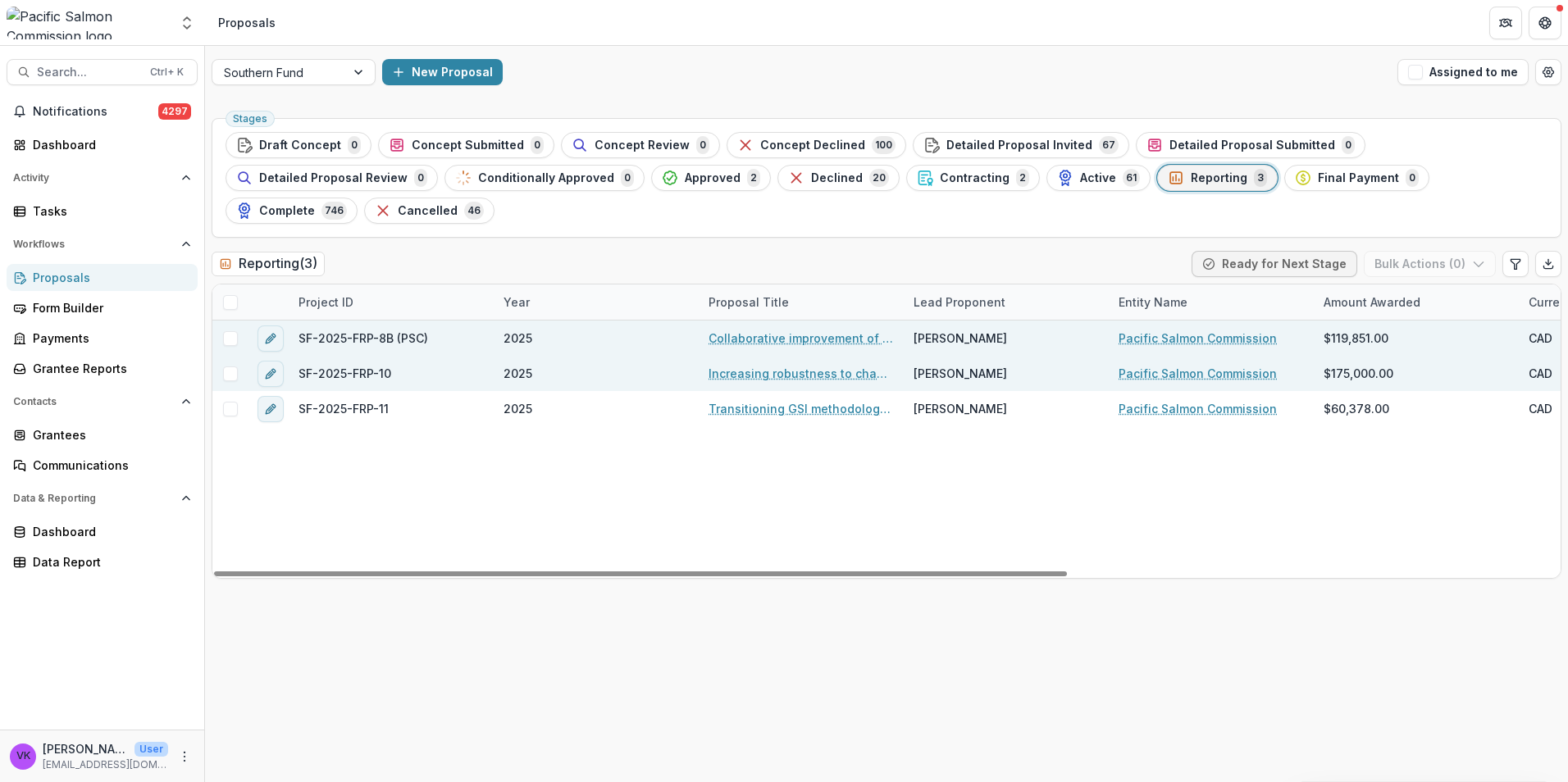
click at [835, 365] on link "Increasing robustness to changing river conditions at the Mission Hydroacoustic…" at bounding box center [801, 373] width 185 height 17
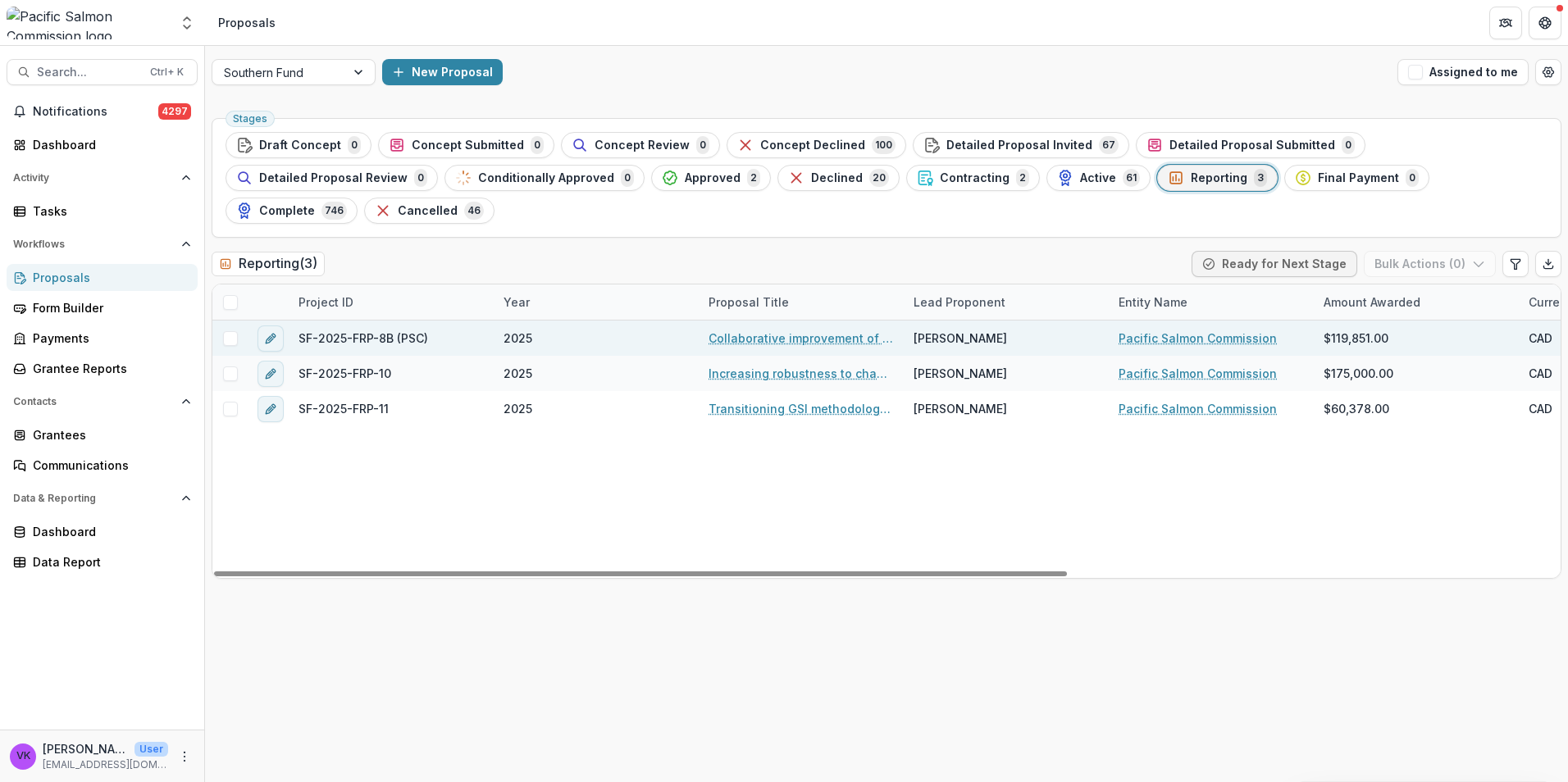
click at [776, 330] on link "Collaborative improvement of Lower Fraser species composition estimates: develo…" at bounding box center [801, 338] width 185 height 17
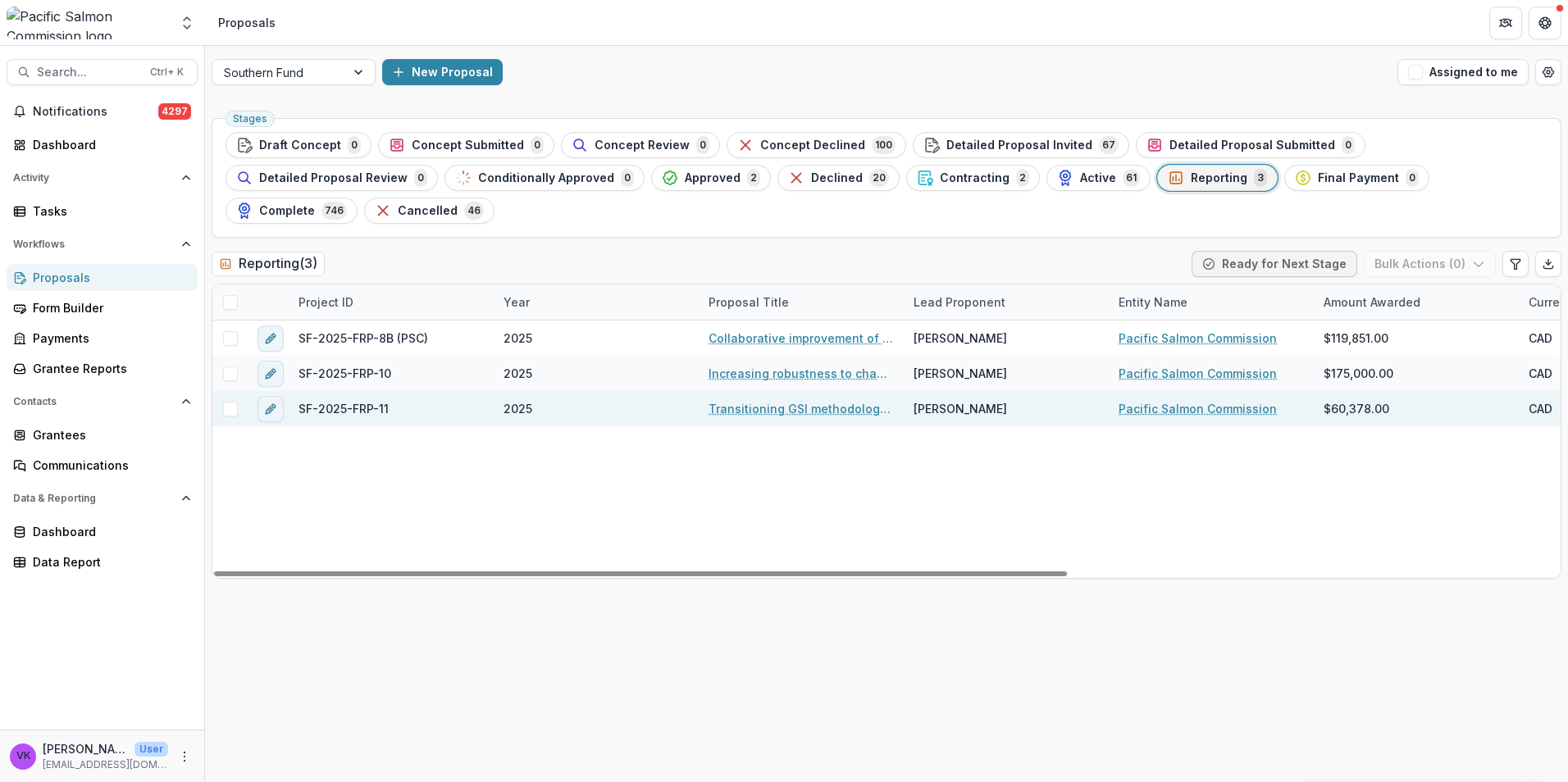
click at [808, 400] on link "Transitioning GSI methodology for Fraser pink salmon" at bounding box center [801, 409] width 185 height 17
click at [227, 402] on span at bounding box center [230, 410] width 15 height 15
click at [1485, 251] on button "Bulk Actions ( 1 )" at bounding box center [1432, 264] width 129 height 26
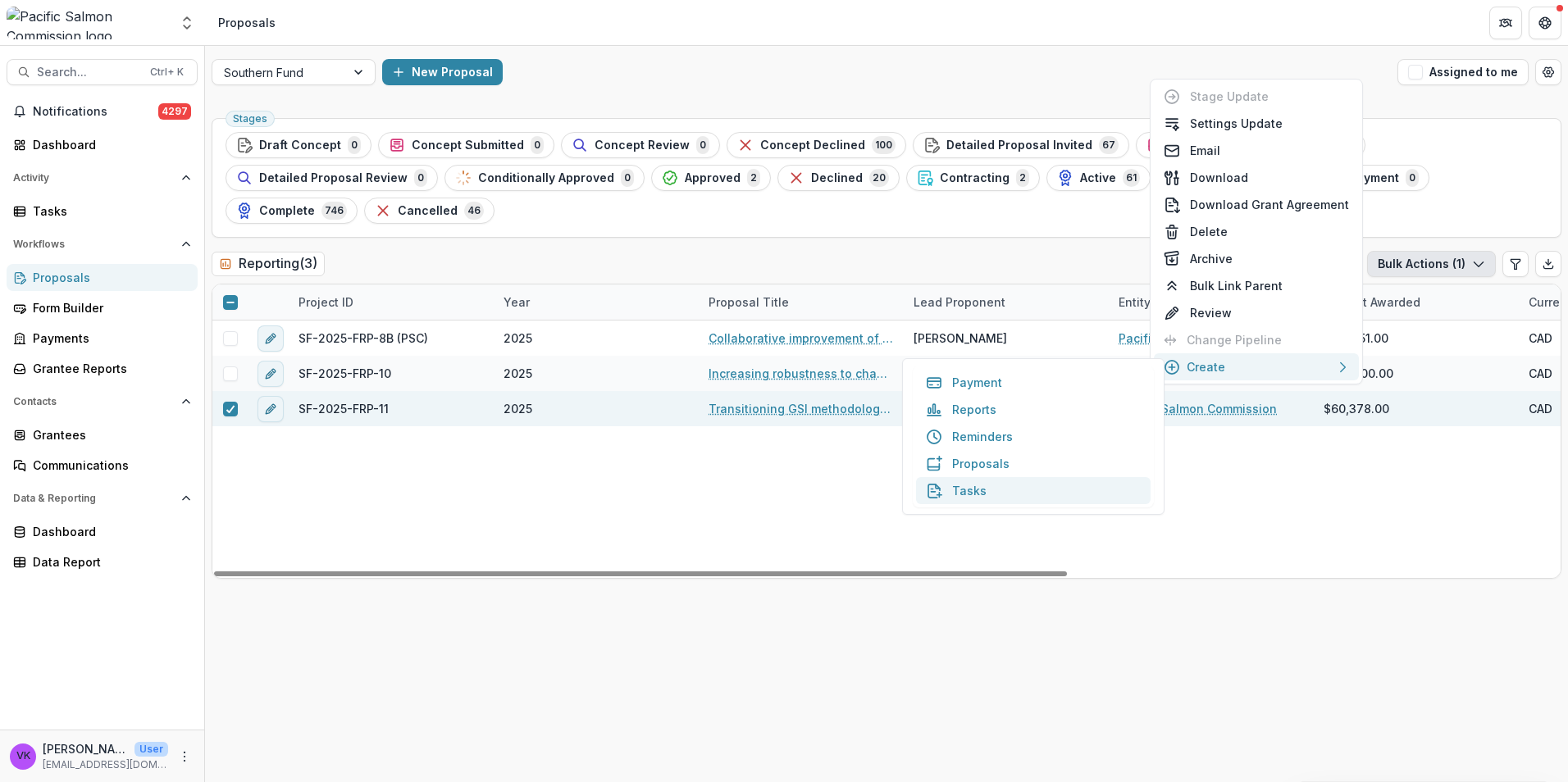
click at [1027, 496] on button "Tasks" at bounding box center [1034, 491] width 235 height 27
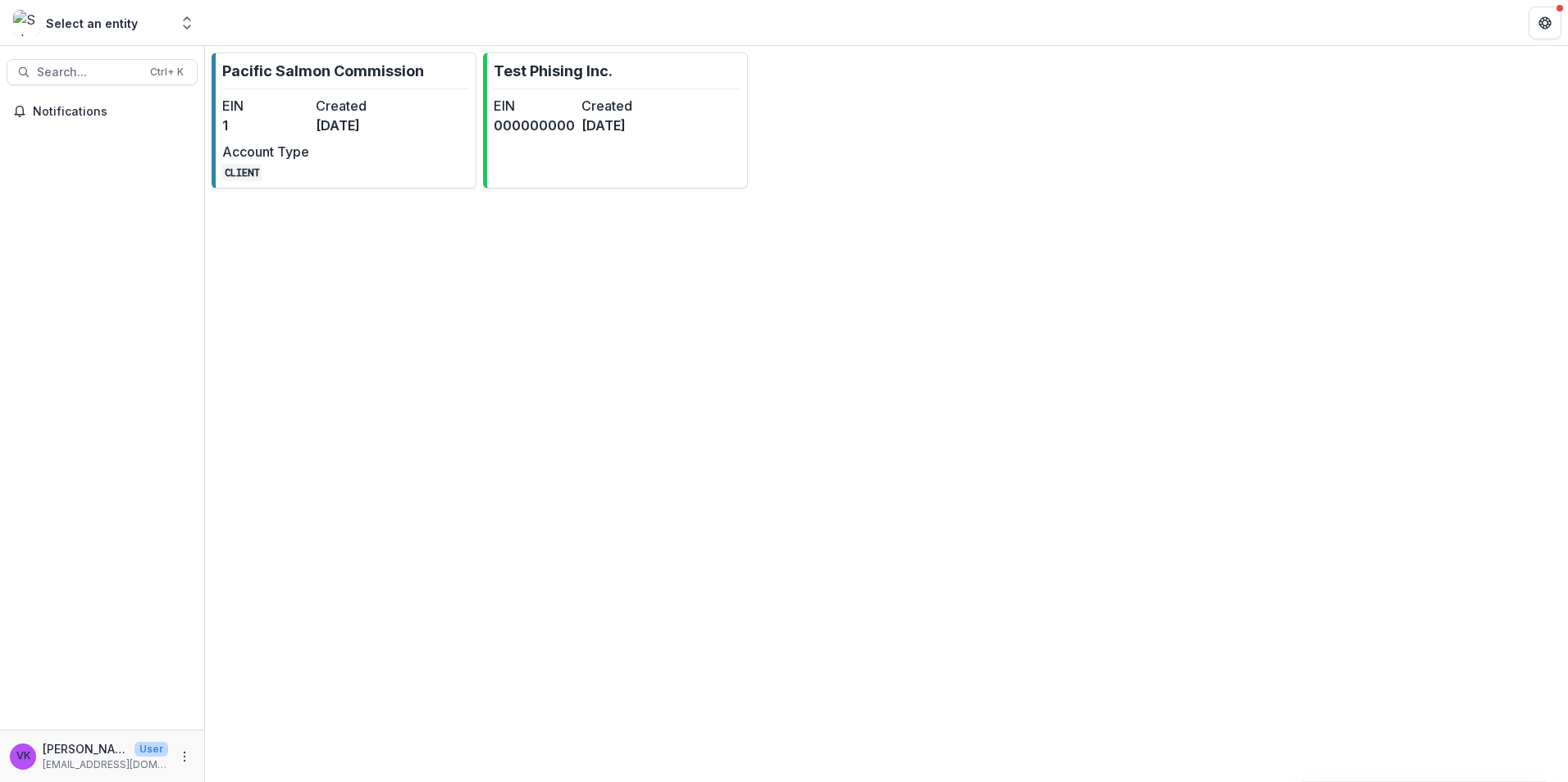
drag, startPoint x: 399, startPoint y: 76, endPoint x: 650, endPoint y: 146, distance: 260.6
click at [399, 76] on p "Pacific Salmon Commission" at bounding box center [322, 71] width 202 height 23
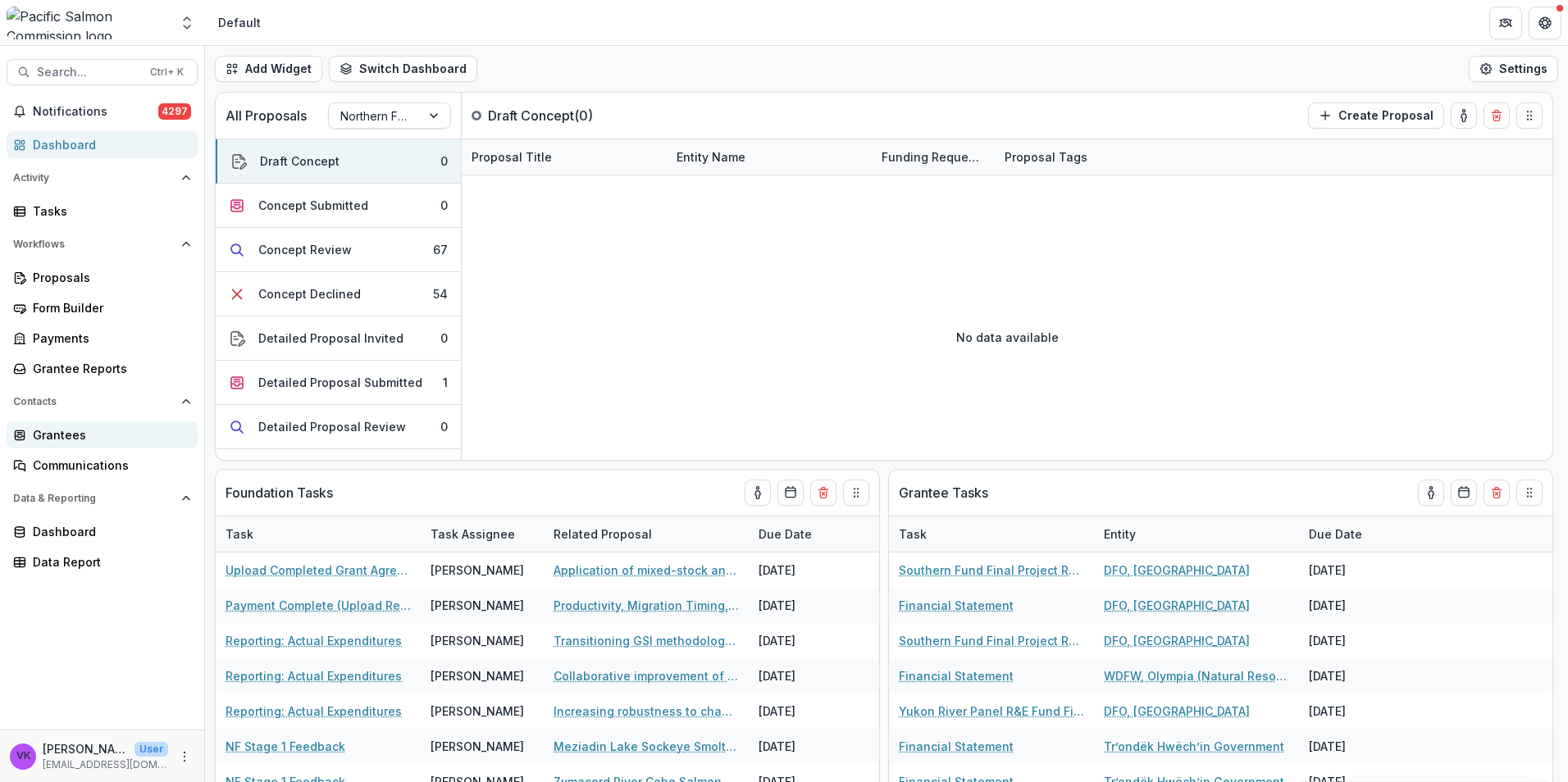
click at [55, 437] on div "Grantees" at bounding box center [108, 435] width 151 height 17
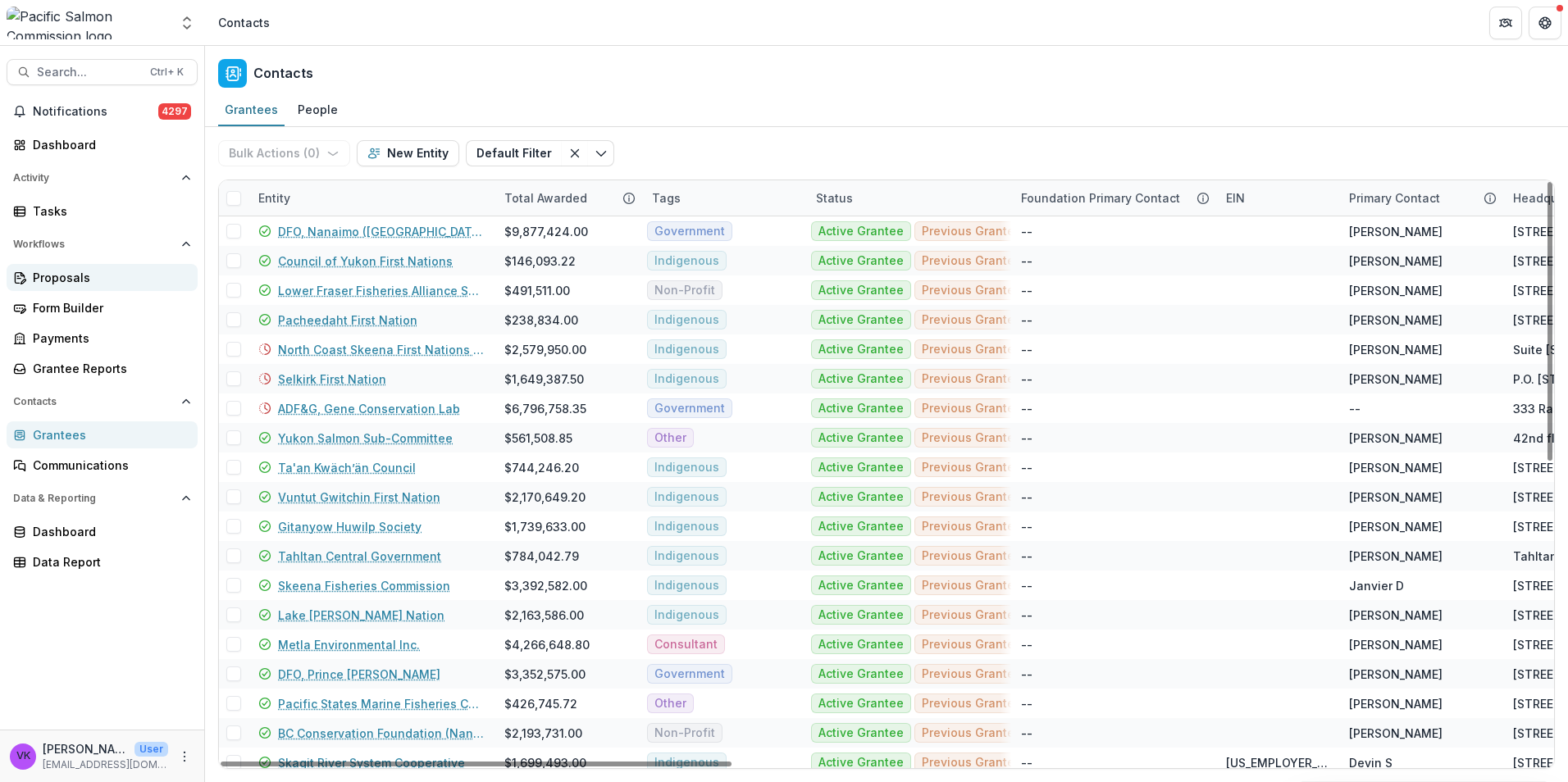
click at [71, 274] on div "Proposals" at bounding box center [108, 277] width 151 height 17
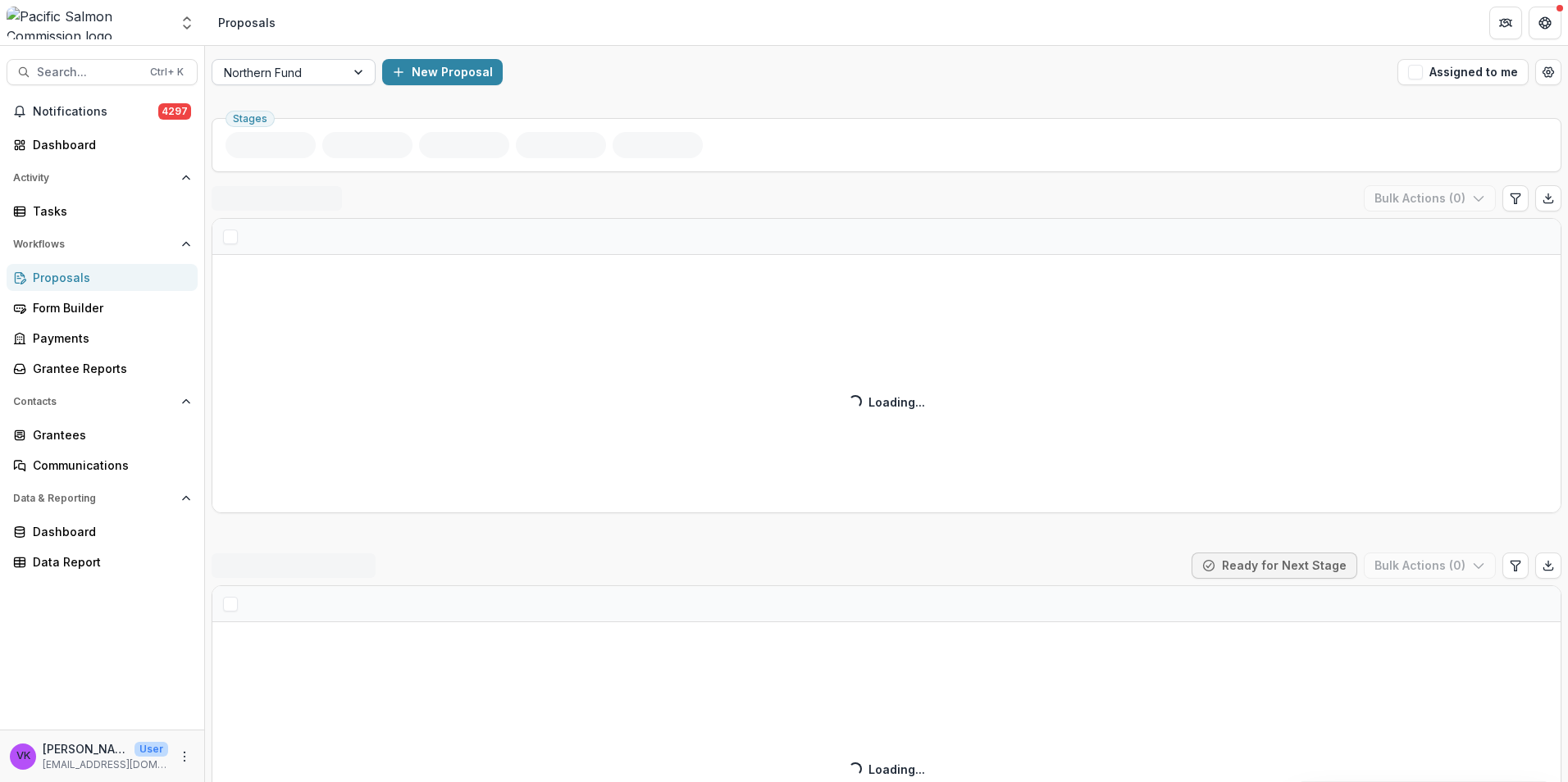
click at [364, 68] on div at bounding box center [359, 72] width 29 height 24
click at [353, 71] on div at bounding box center [359, 72] width 29 height 24
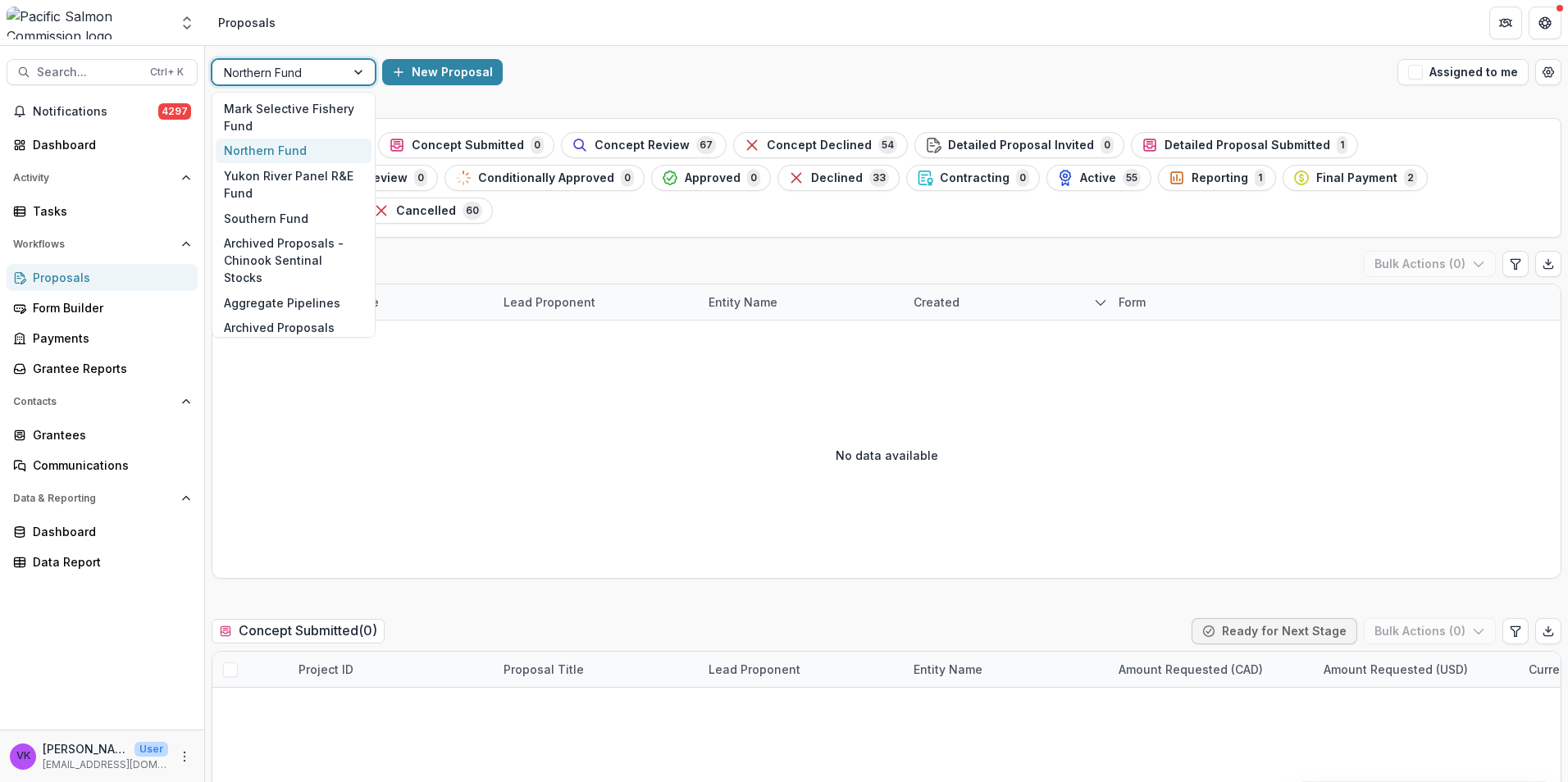
click at [350, 70] on div at bounding box center [359, 72] width 29 height 24
click at [288, 217] on div "Southern Fund" at bounding box center [293, 218] width 156 height 25
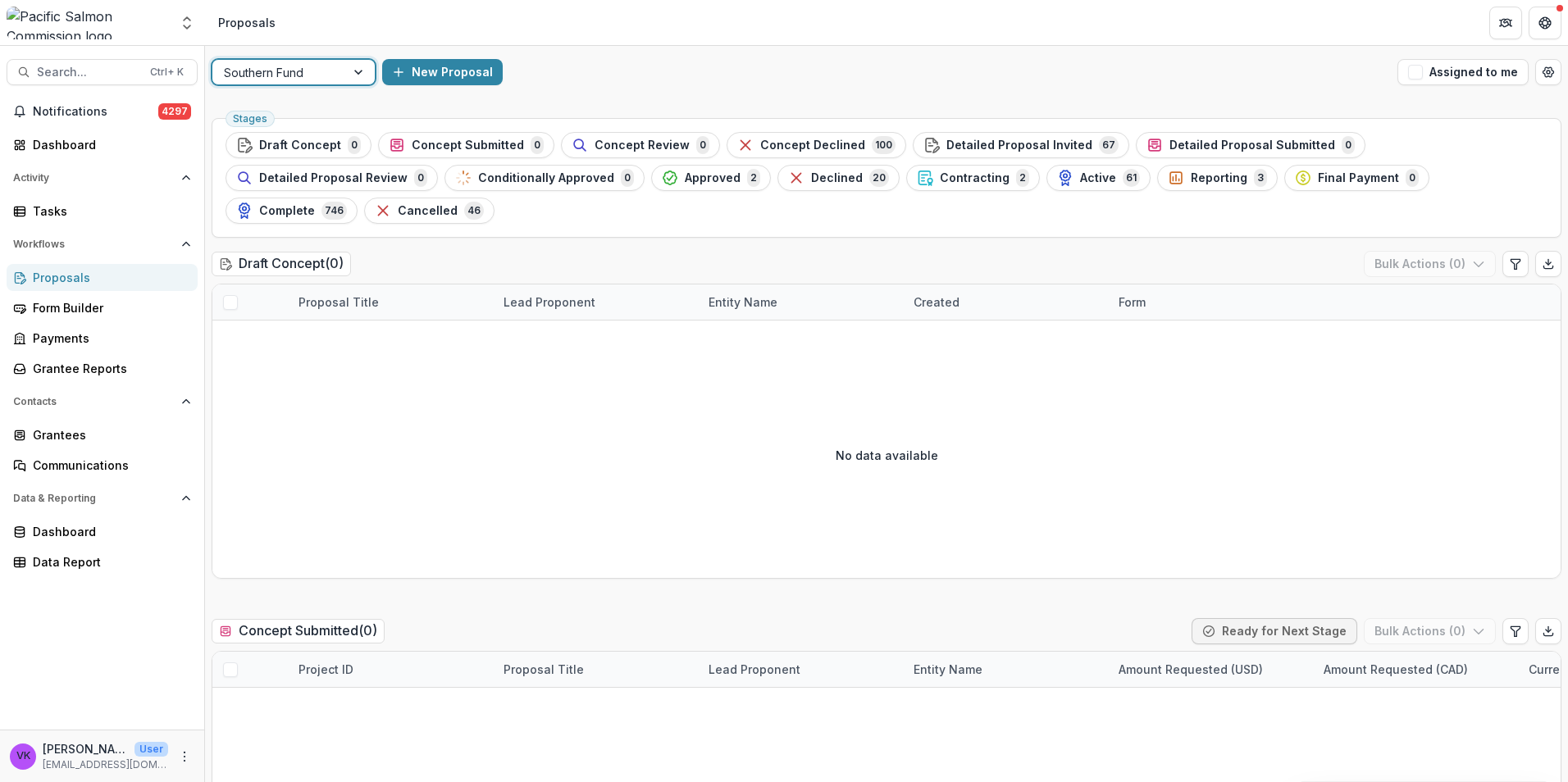
drag, startPoint x: 961, startPoint y: 176, endPoint x: 1189, endPoint y: 311, distance: 265.0
click at [1191, 177] on span "Reporting" at bounding box center [1219, 178] width 56 height 14
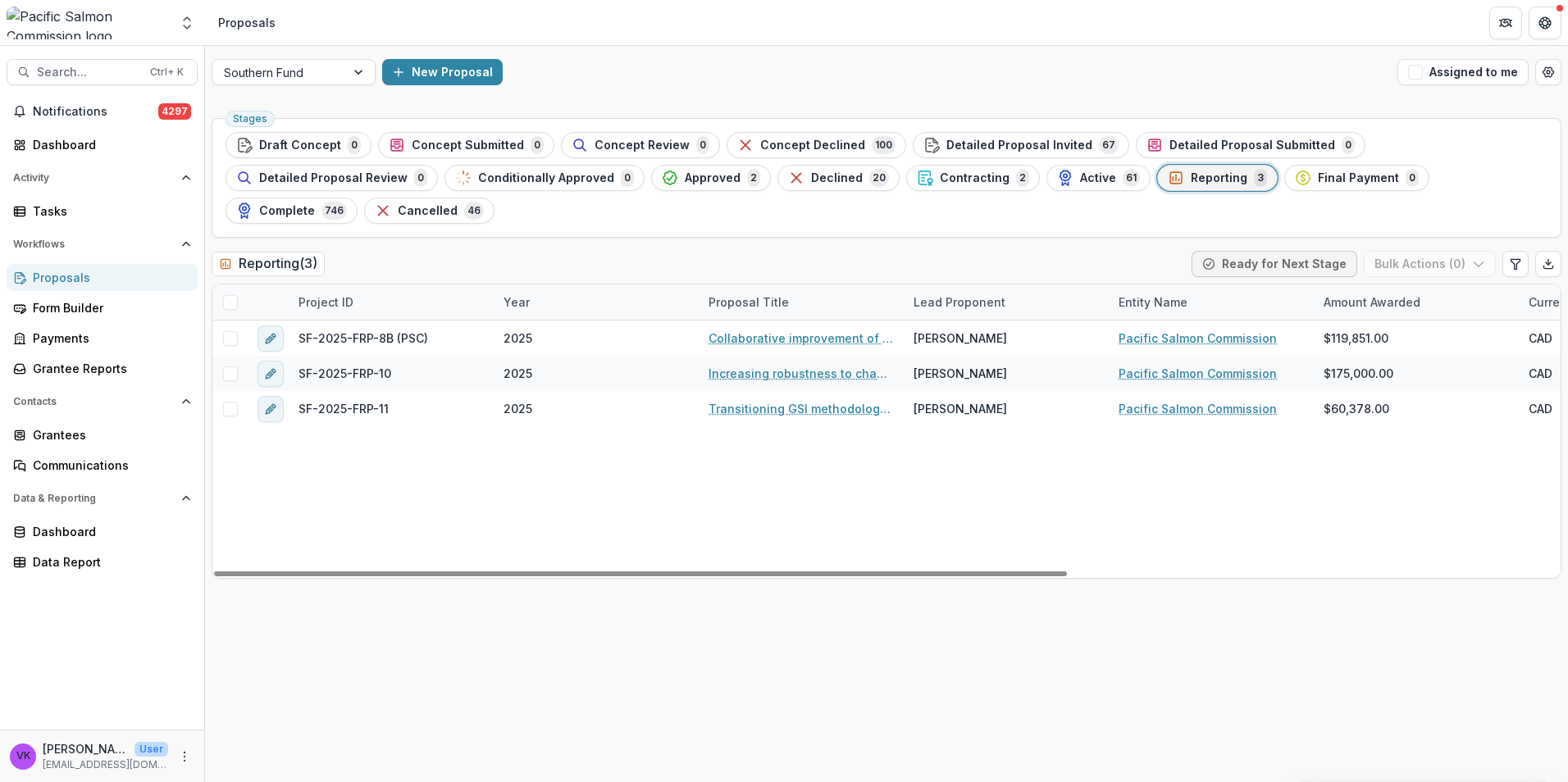
click at [1020, 533] on div "SF-2025-FRP-8B (PSC) 2025 Collaborative improvement of Lower Fraser species com…" at bounding box center [1276, 449] width 2127 height 258
drag, startPoint x: 1018, startPoint y: 538, endPoint x: 447, endPoint y: 538, distance: 571.0
click at [464, 571] on div at bounding box center [640, 573] width 853 height 5
click at [1546, 68] on icon "Open table manager" at bounding box center [1548, 72] width 10 height 9
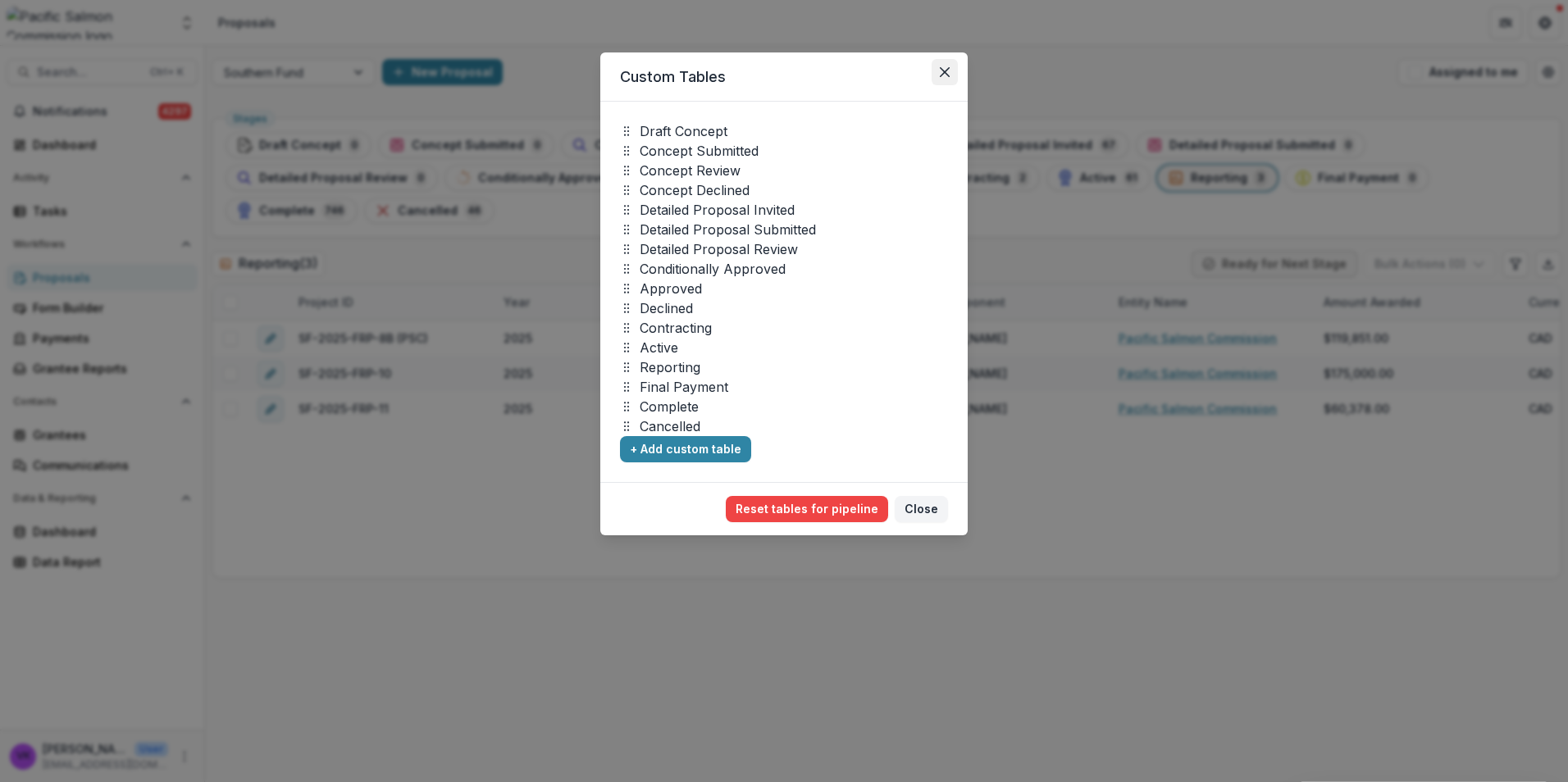
click at [943, 68] on icon "Close" at bounding box center [945, 72] width 9 height 9
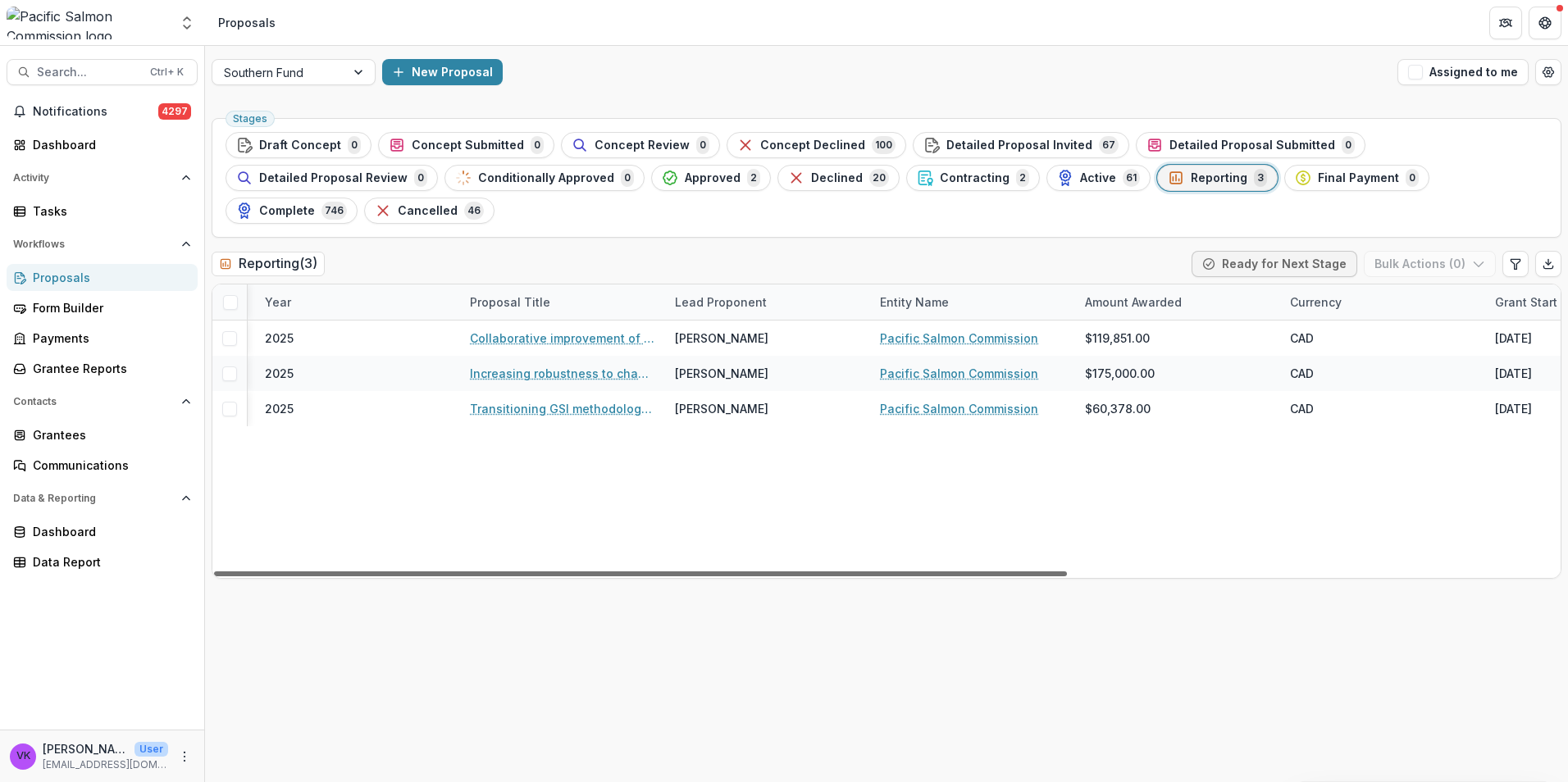
scroll to position [0, 228]
drag, startPoint x: 886, startPoint y: 540, endPoint x: 1031, endPoint y: 549, distance: 145.3
click at [1031, 571] on div at bounding box center [640, 573] width 853 height 5
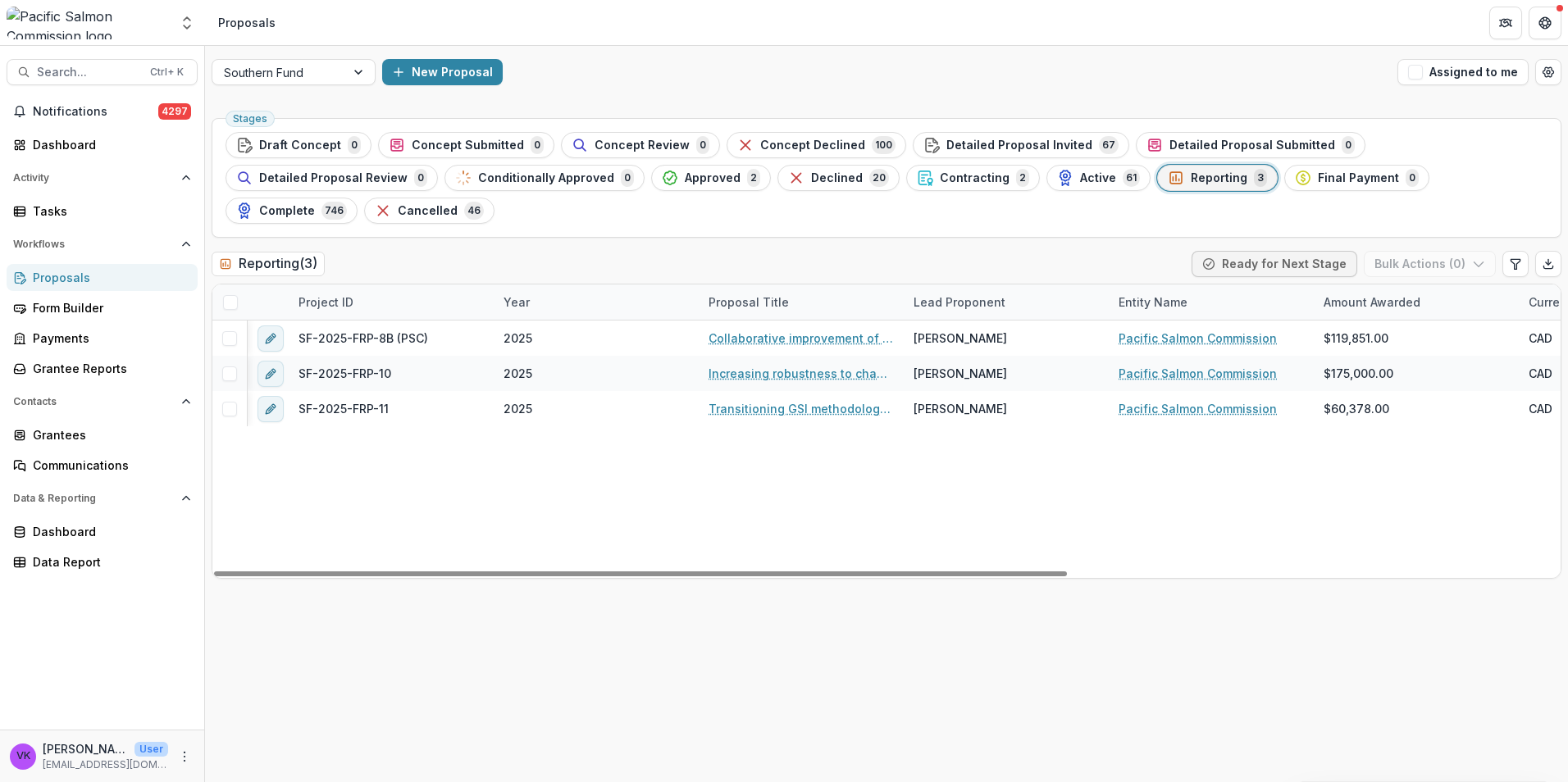
drag, startPoint x: 396, startPoint y: 543, endPoint x: 0, endPoint y: 575, distance: 397.3
click at [214, 575] on div at bounding box center [640, 573] width 853 height 5
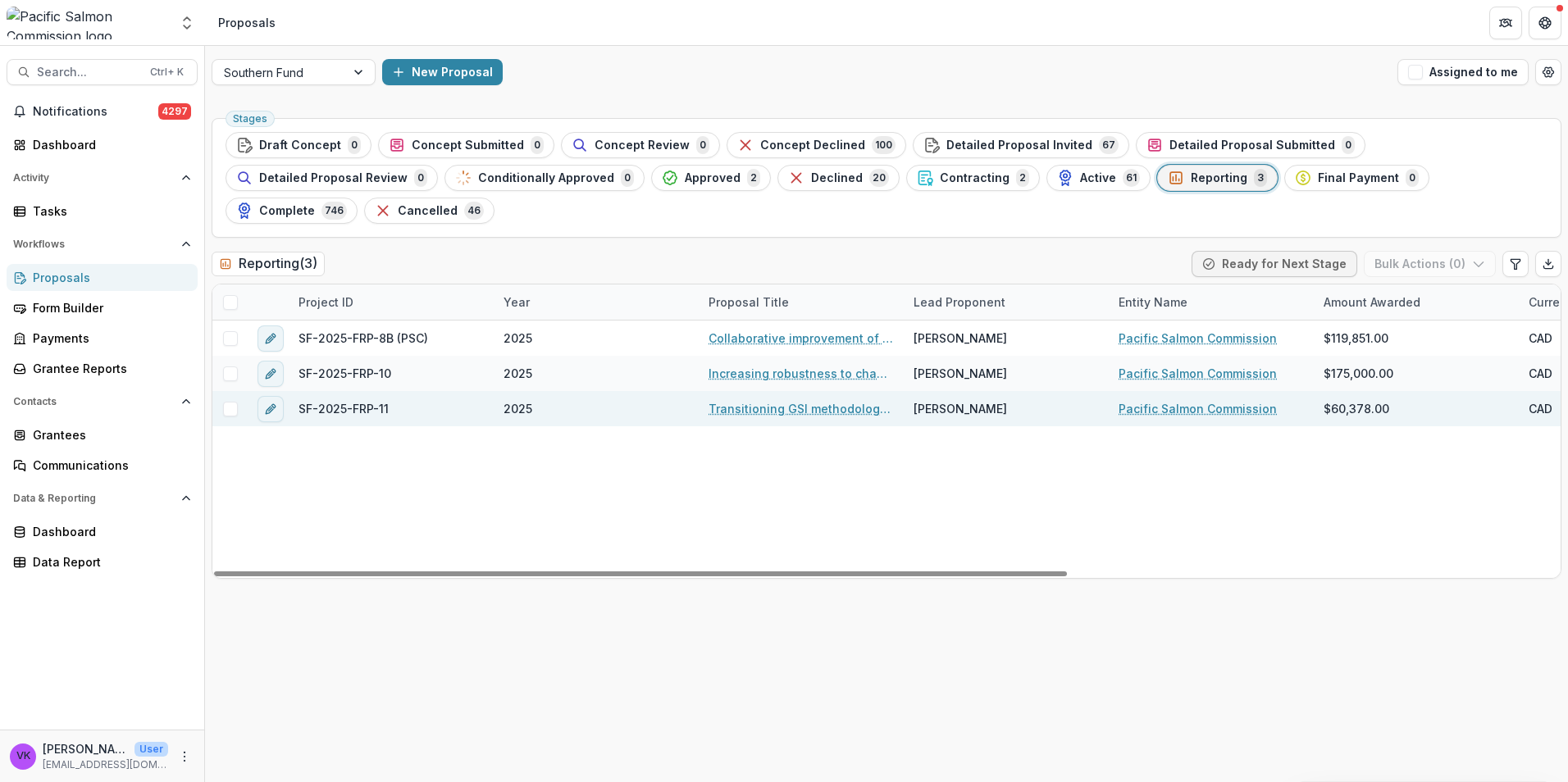
click at [230, 402] on span at bounding box center [230, 410] width 15 height 15
click at [1482, 258] on icon "button" at bounding box center [1479, 264] width 13 height 13
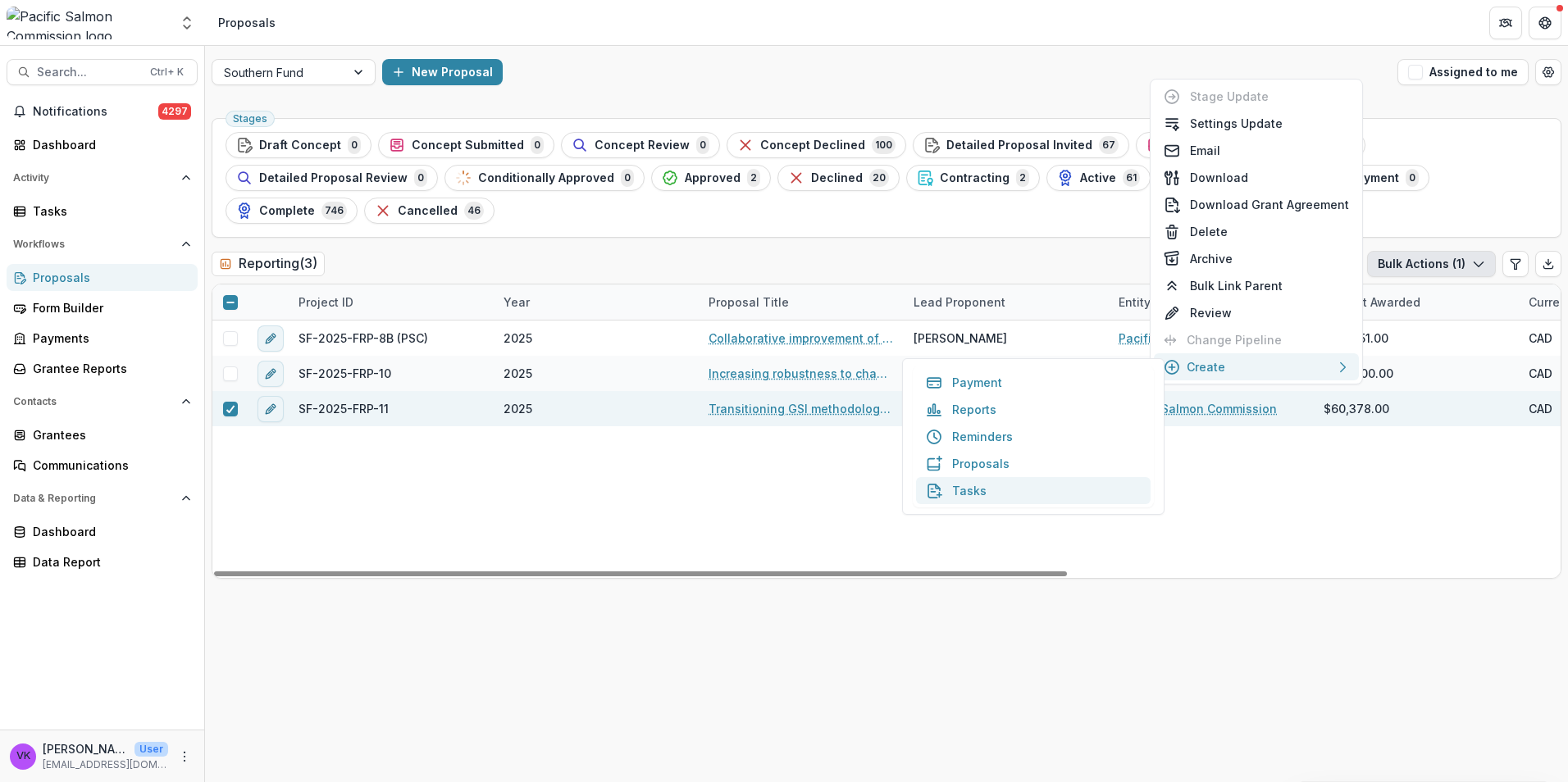
click at [981, 499] on button "Tasks" at bounding box center [1034, 491] width 235 height 27
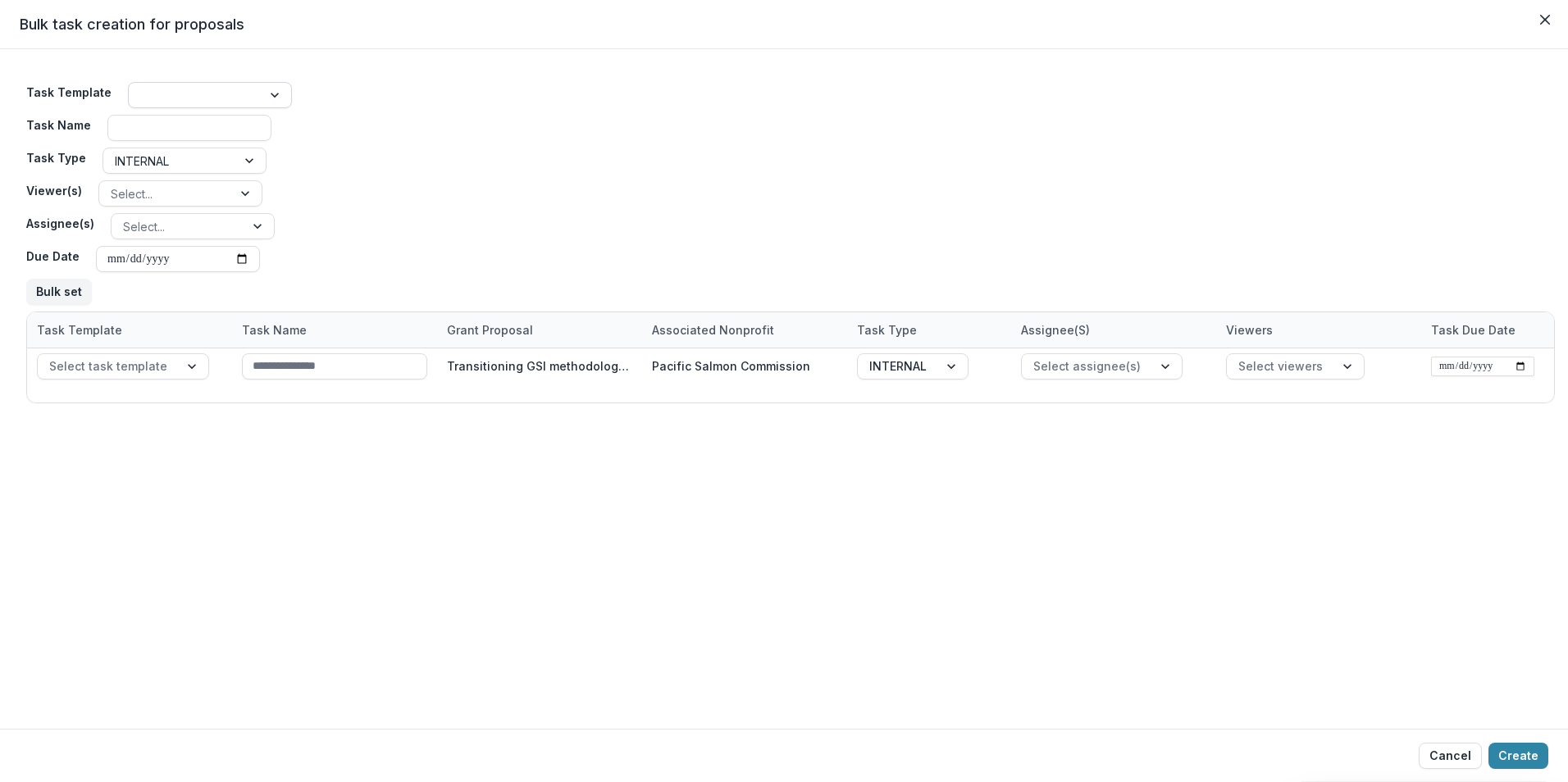
click at [261, 95] on div at bounding box center [275, 95] width 29 height 24
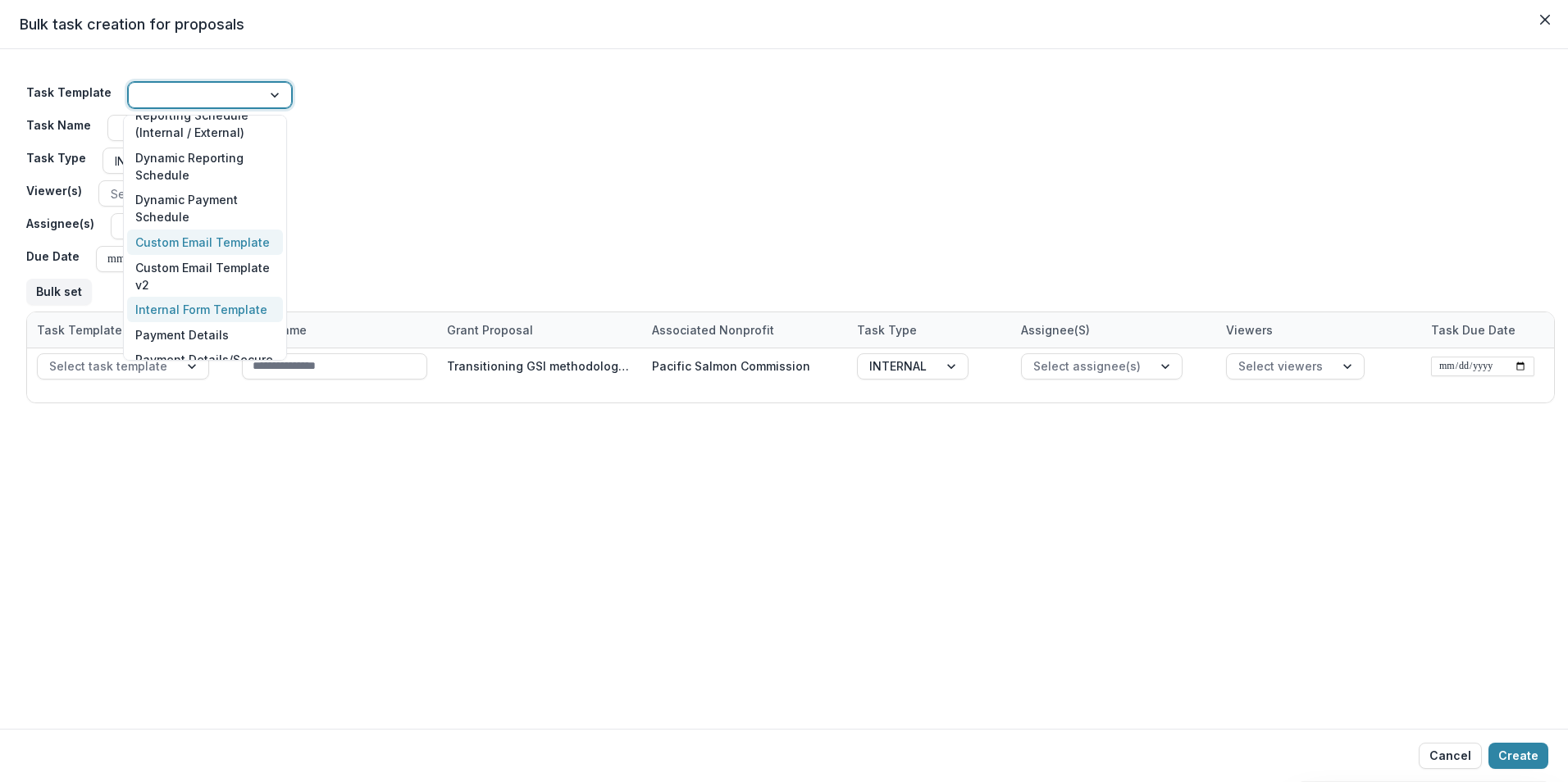
scroll to position [328, 0]
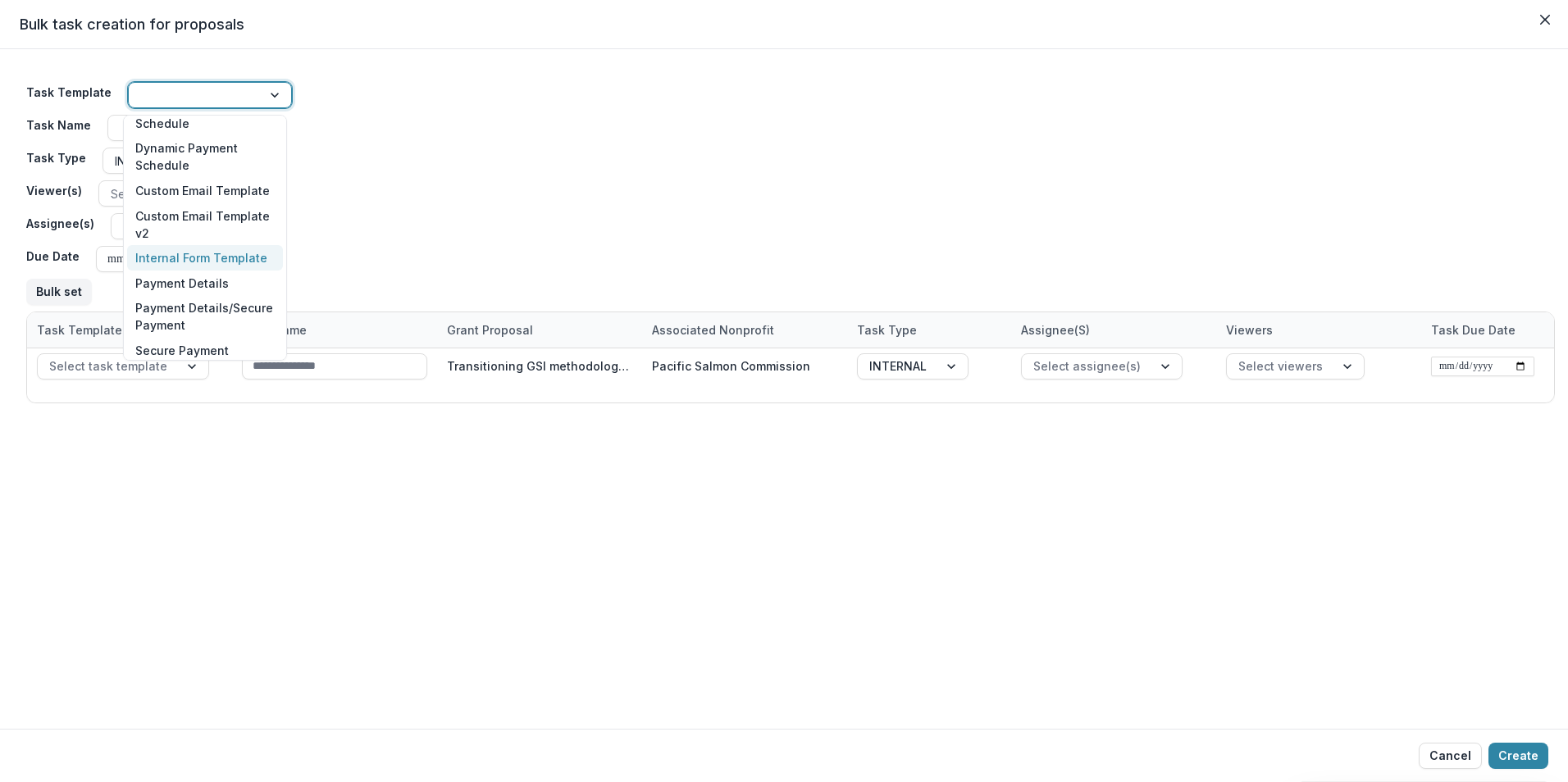
click at [378, 475] on div "Task Template 62 results available. Use Up and Down to choose options, press En…" at bounding box center [784, 388] width 1568 height 680
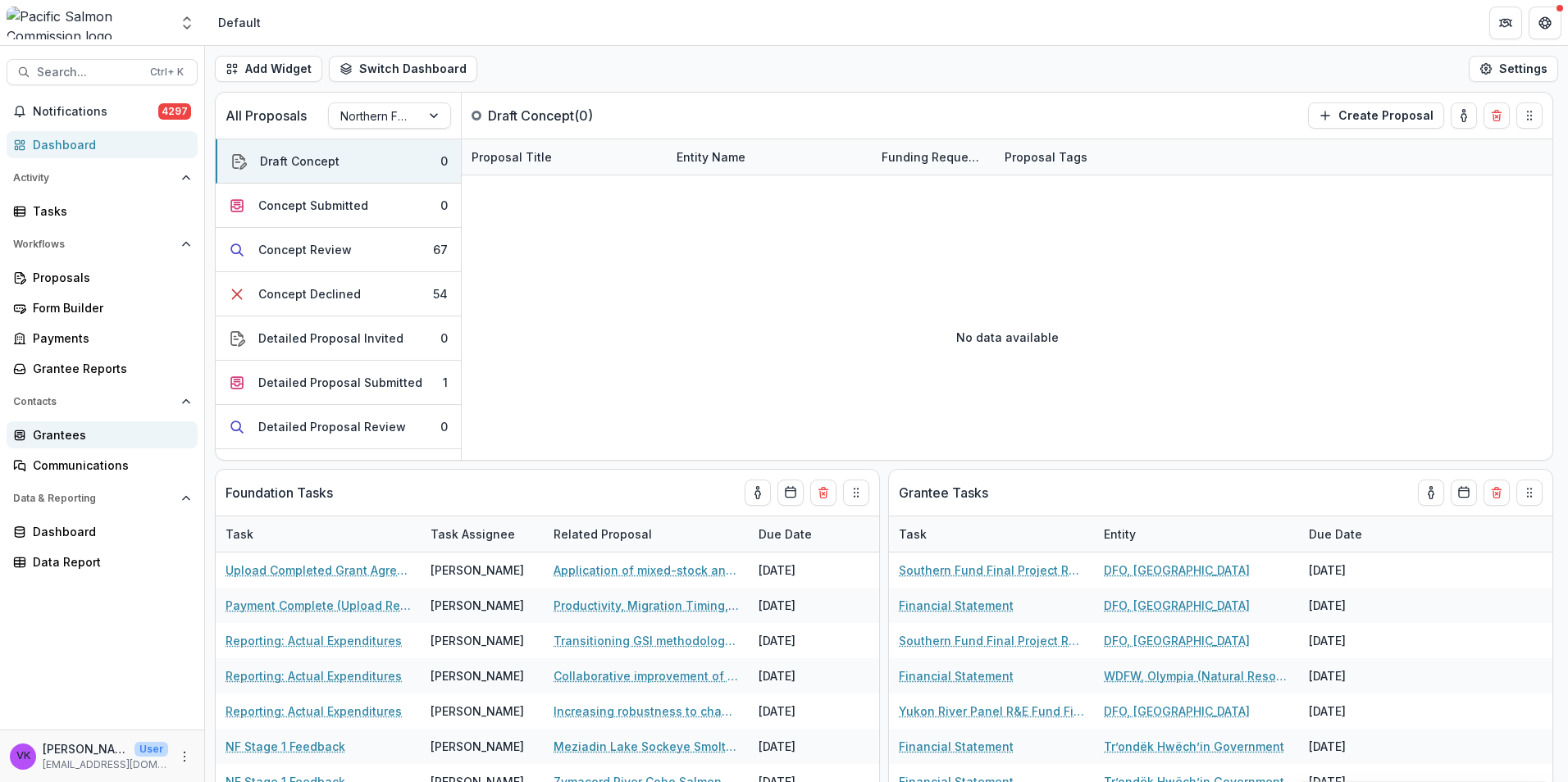
click at [69, 436] on div "Grantees" at bounding box center [108, 435] width 151 height 17
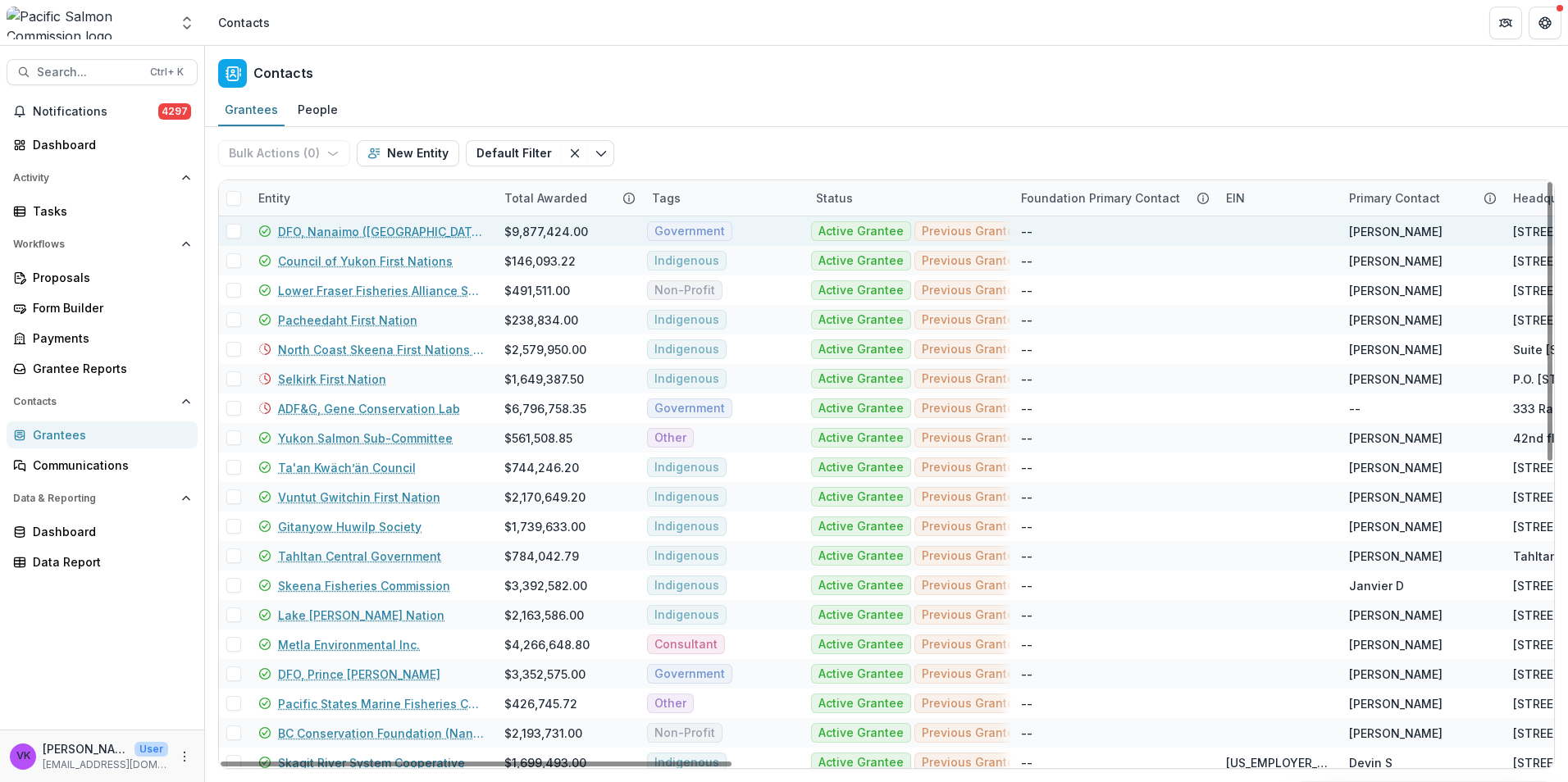
drag, startPoint x: 442, startPoint y: 200, endPoint x: 590, endPoint y: 222, distance: 149.6
click at [441, 197] on div "Entity" at bounding box center [371, 198] width 246 height 36
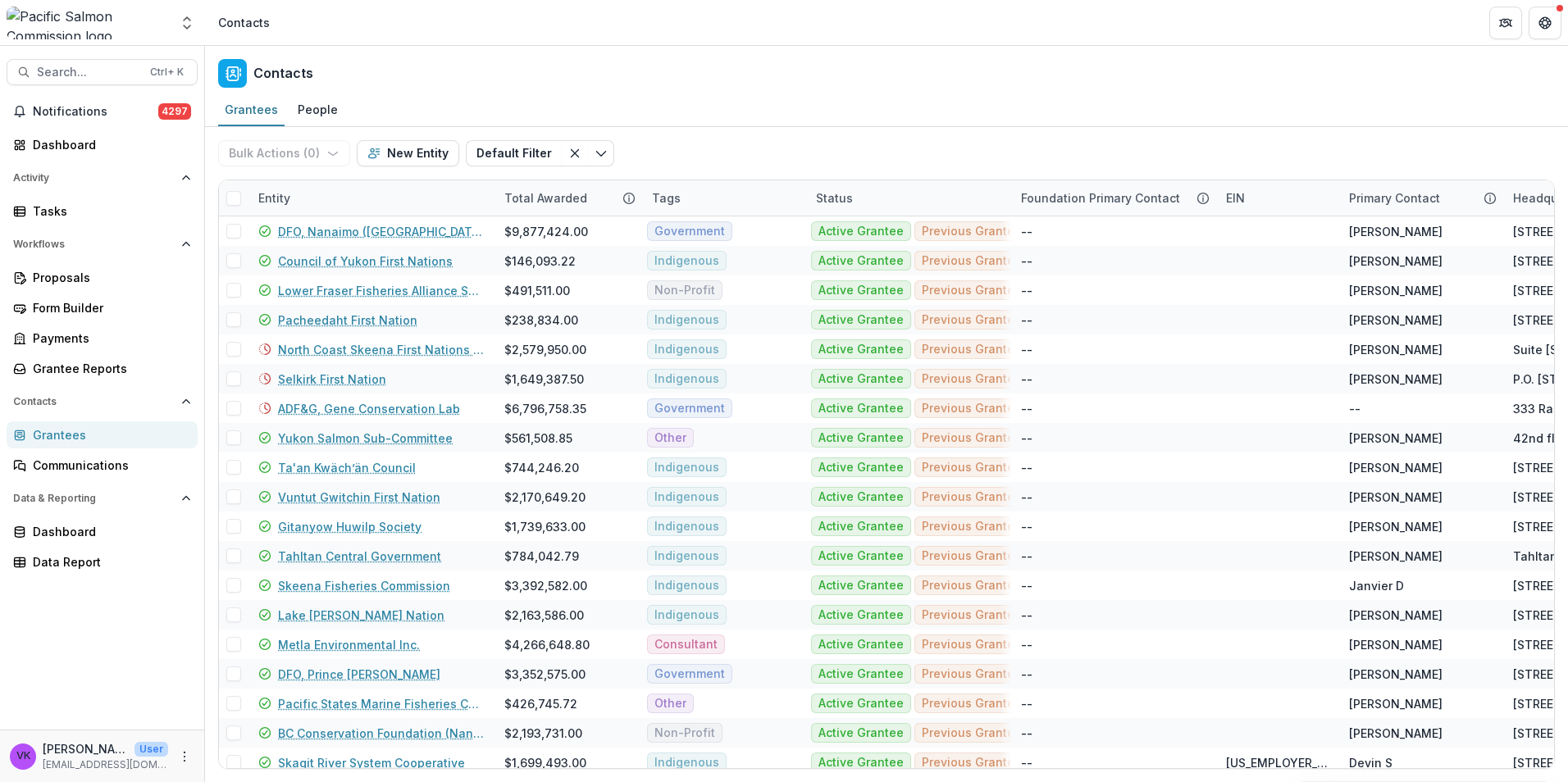
drag, startPoint x: 869, startPoint y: 55, endPoint x: 910, endPoint y: 47, distance: 41.8
click at [869, 58] on div "Contacts" at bounding box center [886, 70] width 1363 height 48
click at [1043, 132] on div "Bulk Actions ( 0 ) Send Email Create Proposals Create Tasks New Entity Default …" at bounding box center [886, 153] width 1337 height 53
